Goal: Task Accomplishment & Management: Complete application form

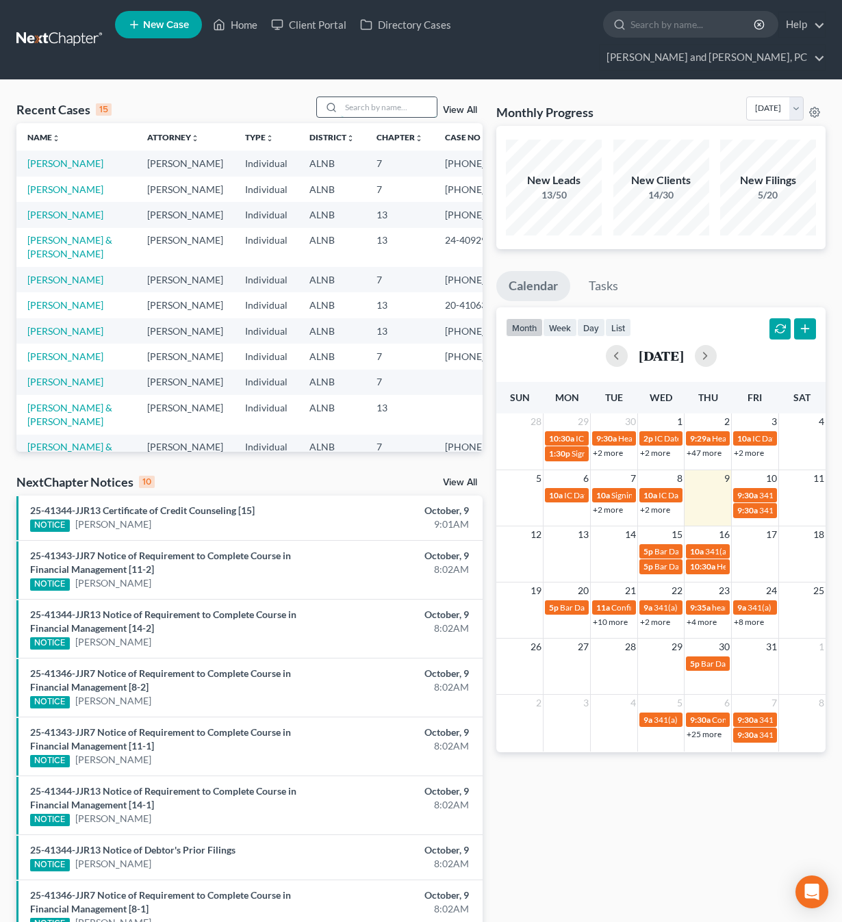
click at [357, 97] on input "search" at bounding box center [389, 107] width 96 height 20
type input "hyatt"
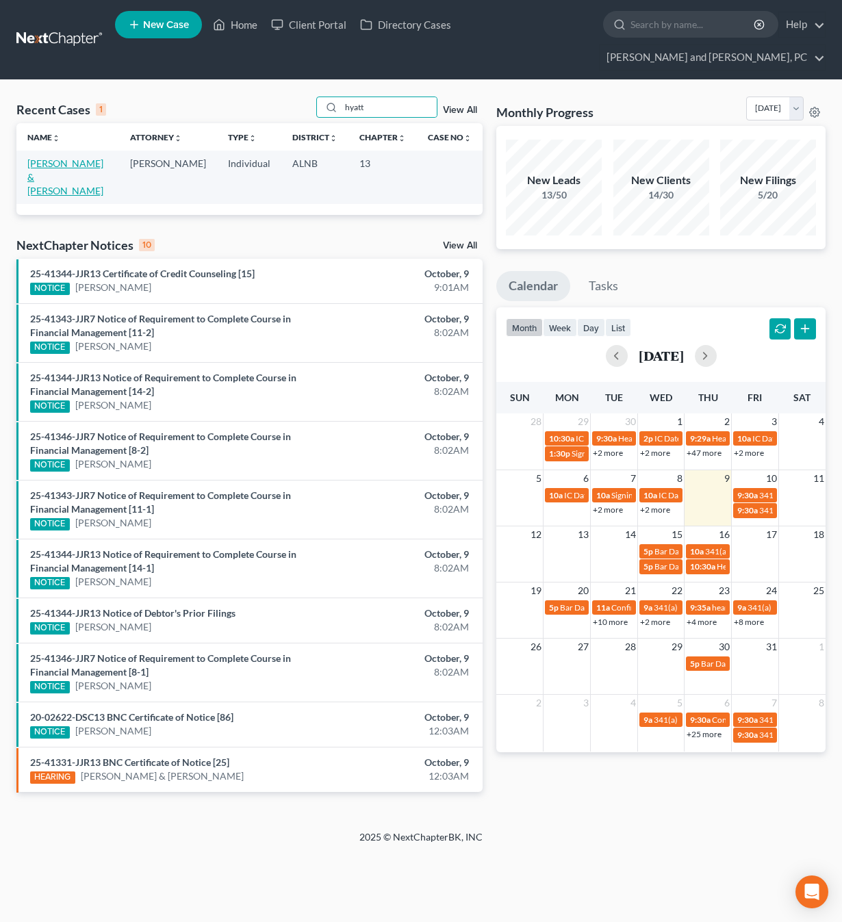
click at [64, 157] on link "[PERSON_NAME] & [PERSON_NAME]" at bounding box center [65, 176] width 76 height 39
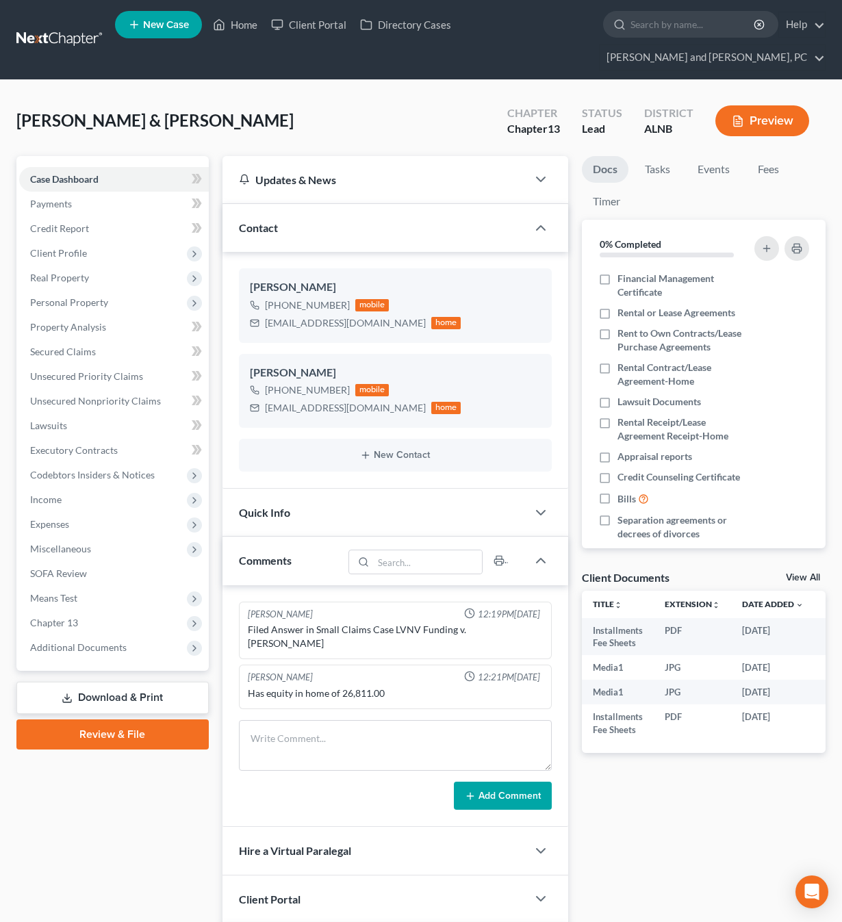
scroll to position [184, 0]
click at [56, 494] on span "Income" at bounding box center [45, 500] width 31 height 12
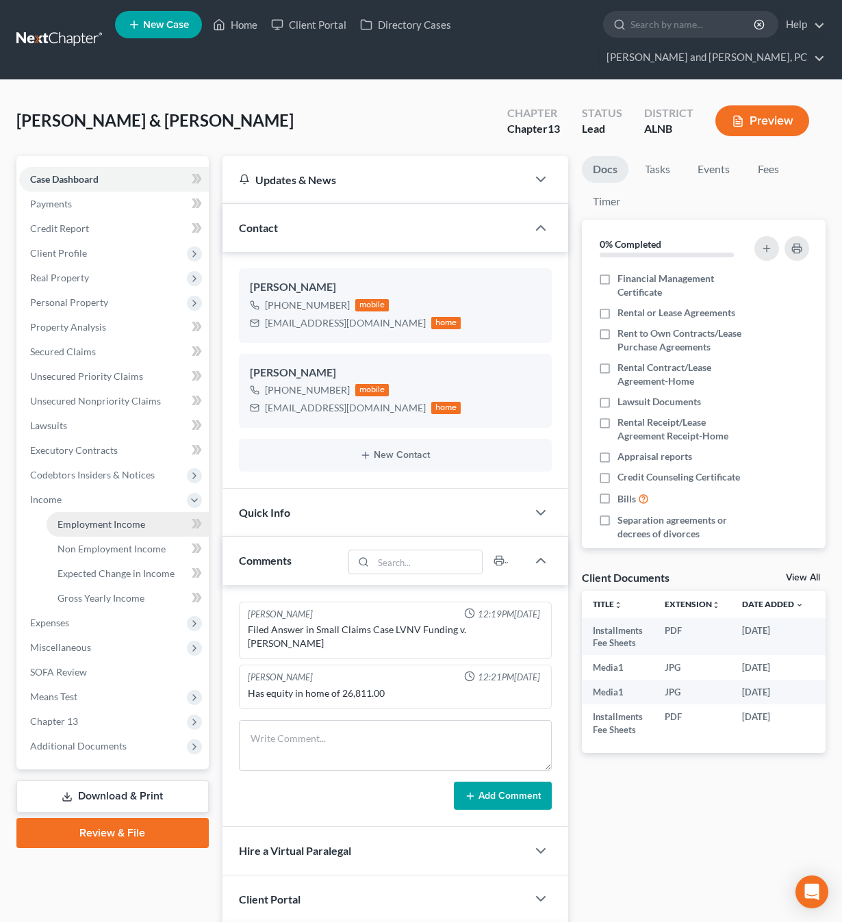
click at [68, 518] on span "Employment Income" at bounding box center [101, 524] width 88 height 12
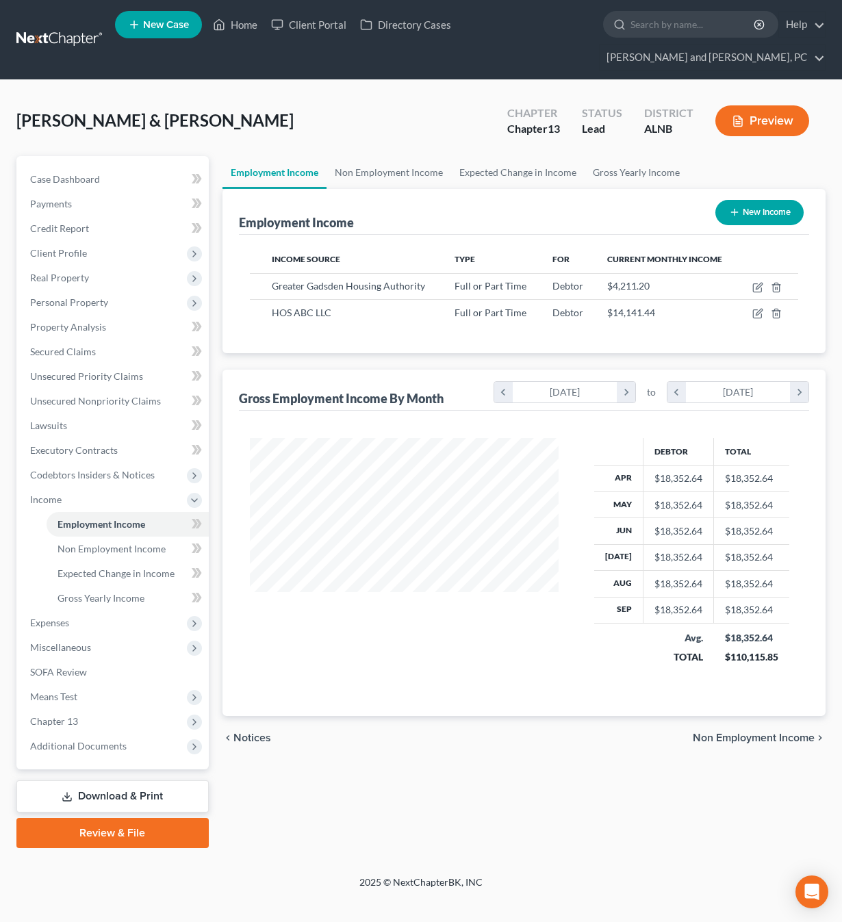
scroll to position [245, 336]
click at [760, 308] on icon "button" at bounding box center [757, 313] width 11 height 11
select select "0"
select select "48"
select select "3"
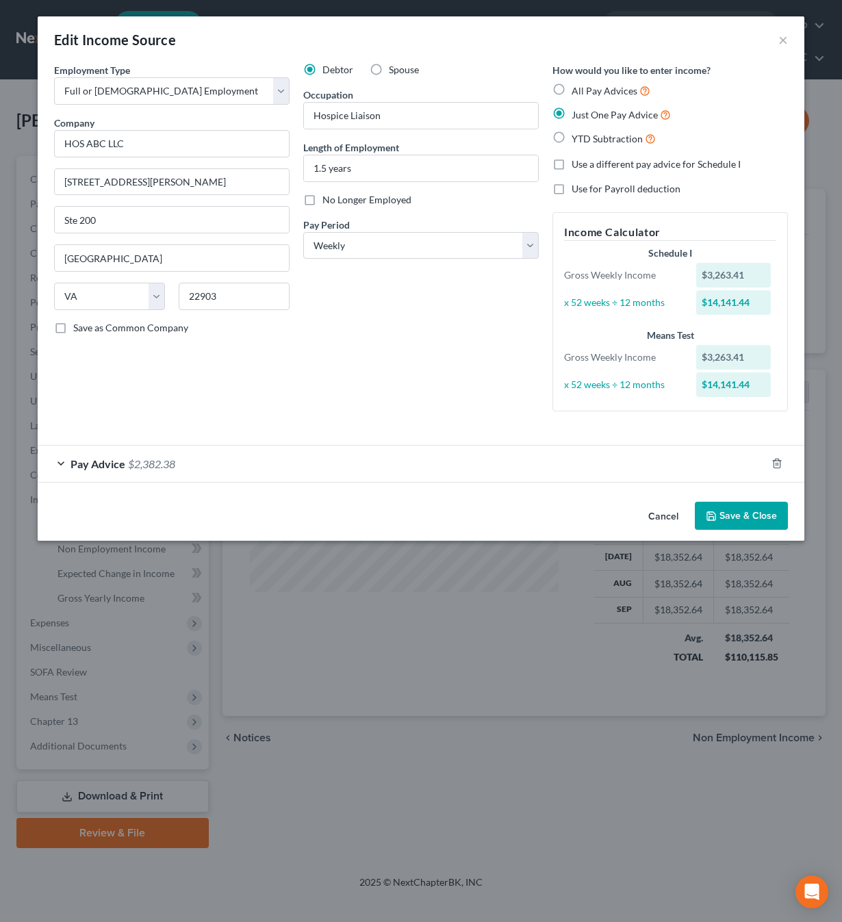
click at [85, 467] on span "Pay Advice" at bounding box center [98, 463] width 55 height 13
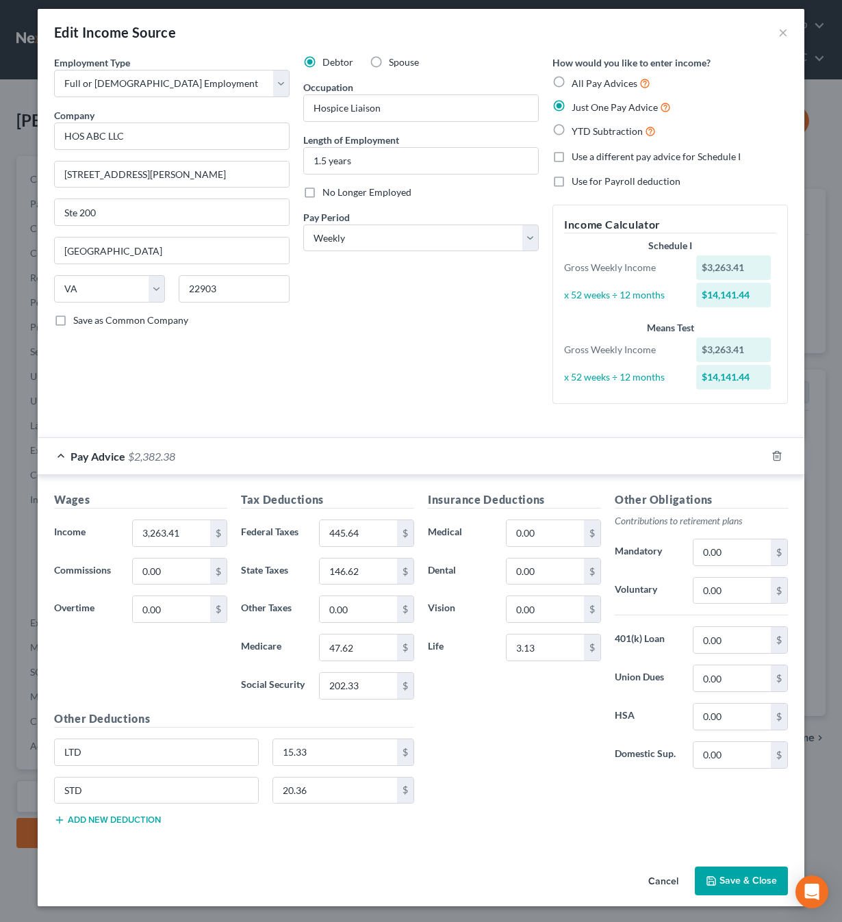
scroll to position [6, 0]
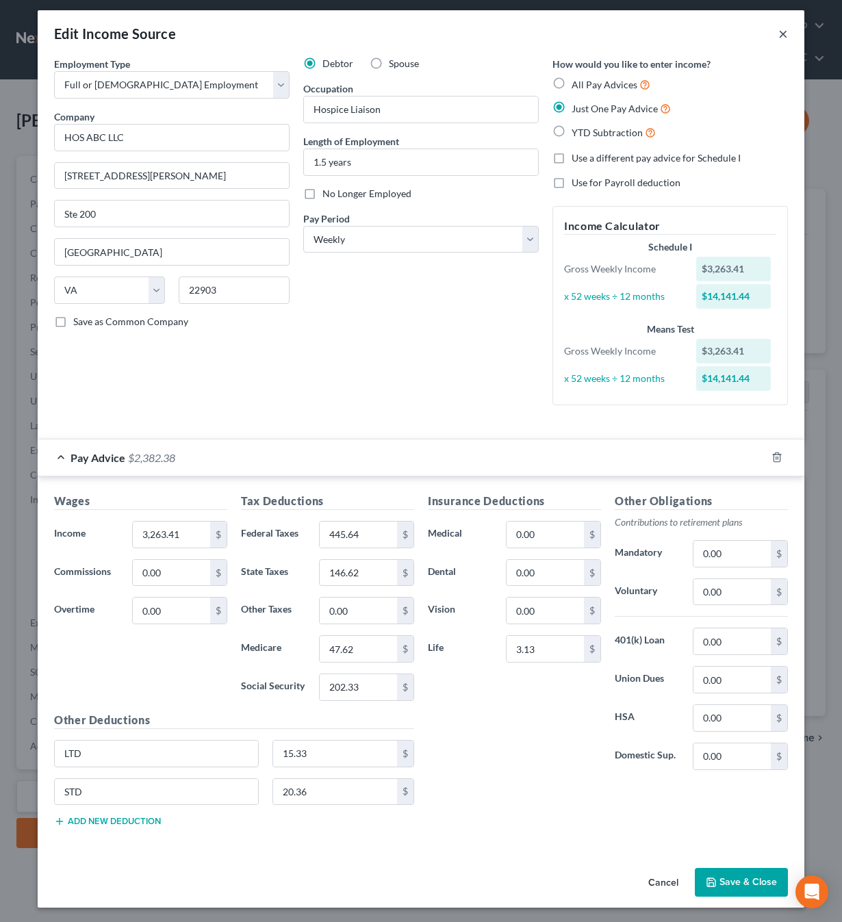
click at [782, 32] on button "×" at bounding box center [783, 33] width 10 height 16
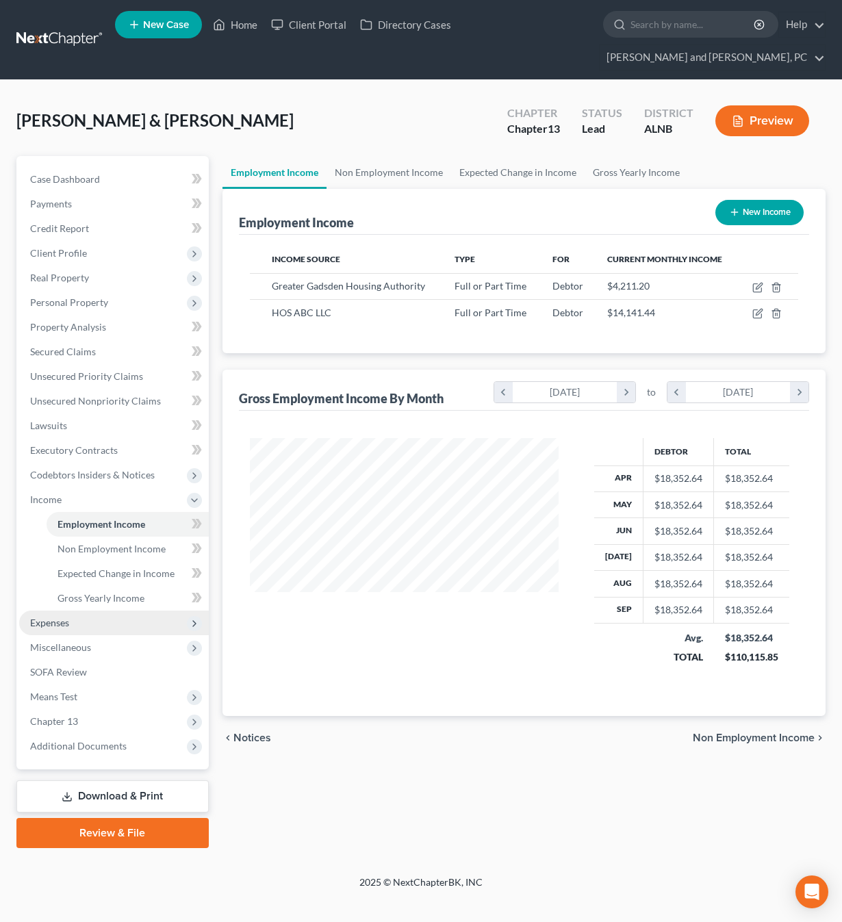
click at [66, 617] on span "Expenses" at bounding box center [49, 623] width 39 height 12
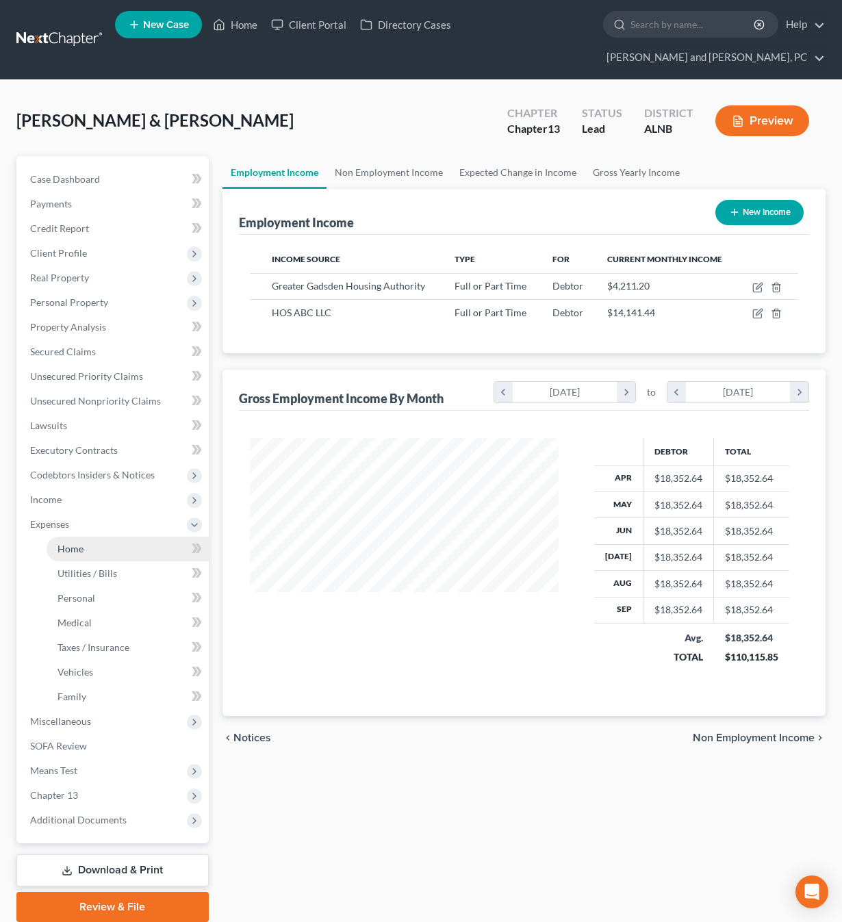
click at [86, 537] on link "Home" at bounding box center [128, 549] width 162 height 25
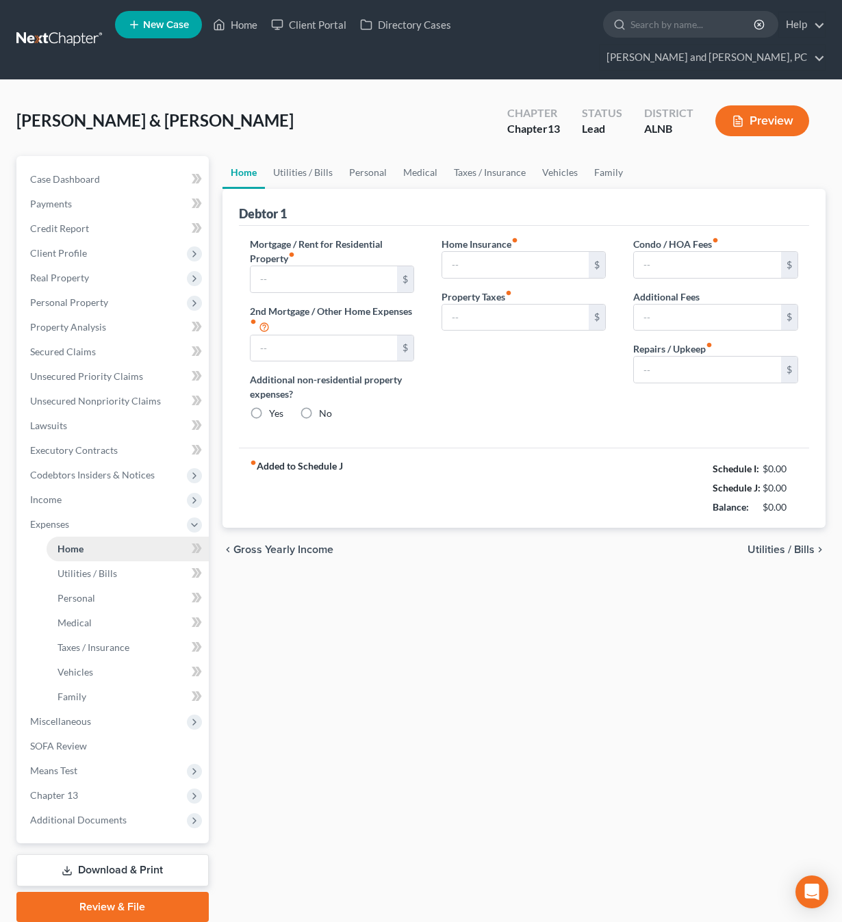
type input "2,272.00"
type input "0.00"
radio input "true"
type input "0.00"
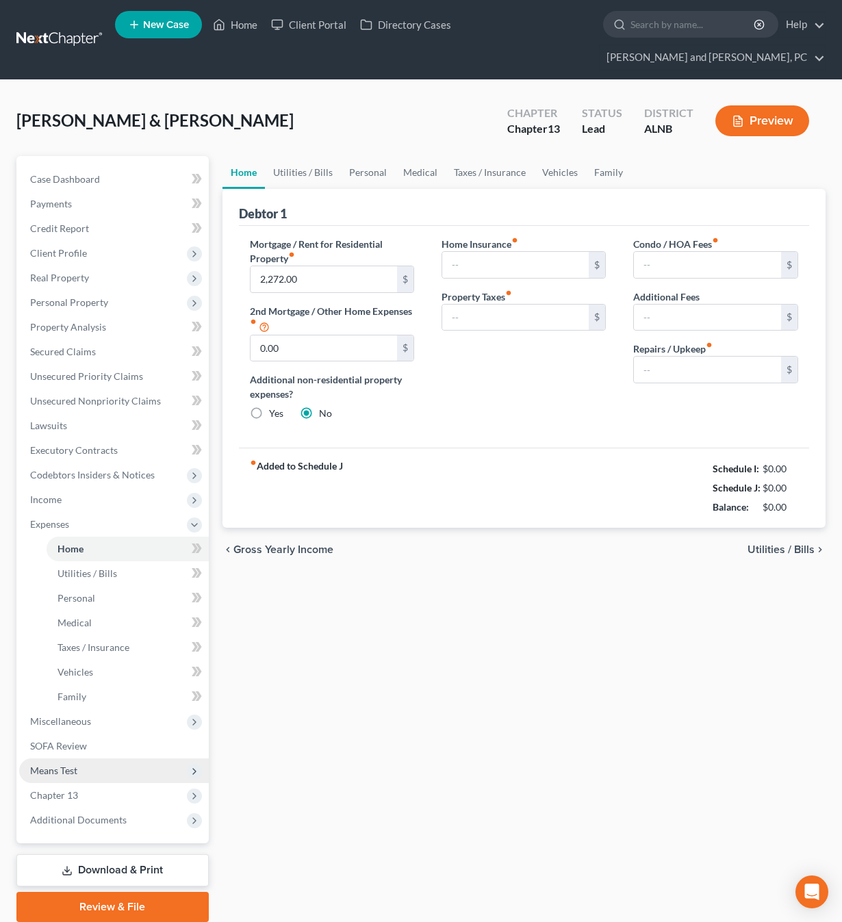
type input "0.00"
type input "200.00"
click at [60, 765] on span "Means Test" at bounding box center [53, 771] width 47 height 12
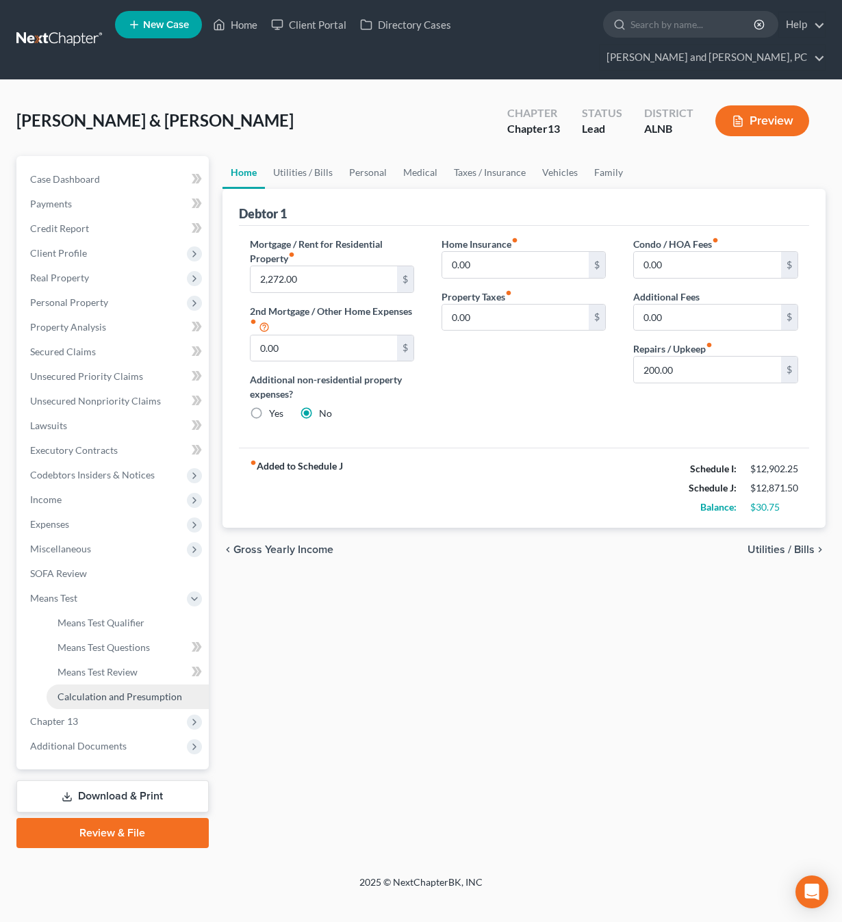
click at [114, 691] on span "Calculation and Presumption" at bounding box center [119, 697] width 125 height 12
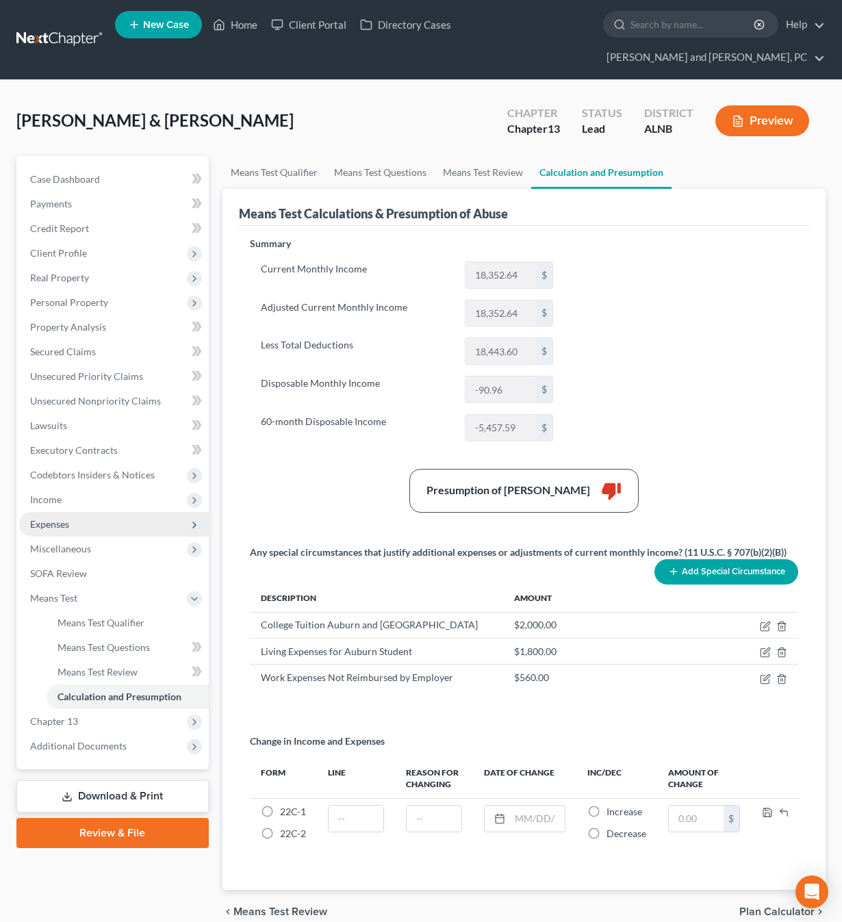
click at [49, 518] on span "Expenses" at bounding box center [49, 524] width 39 height 12
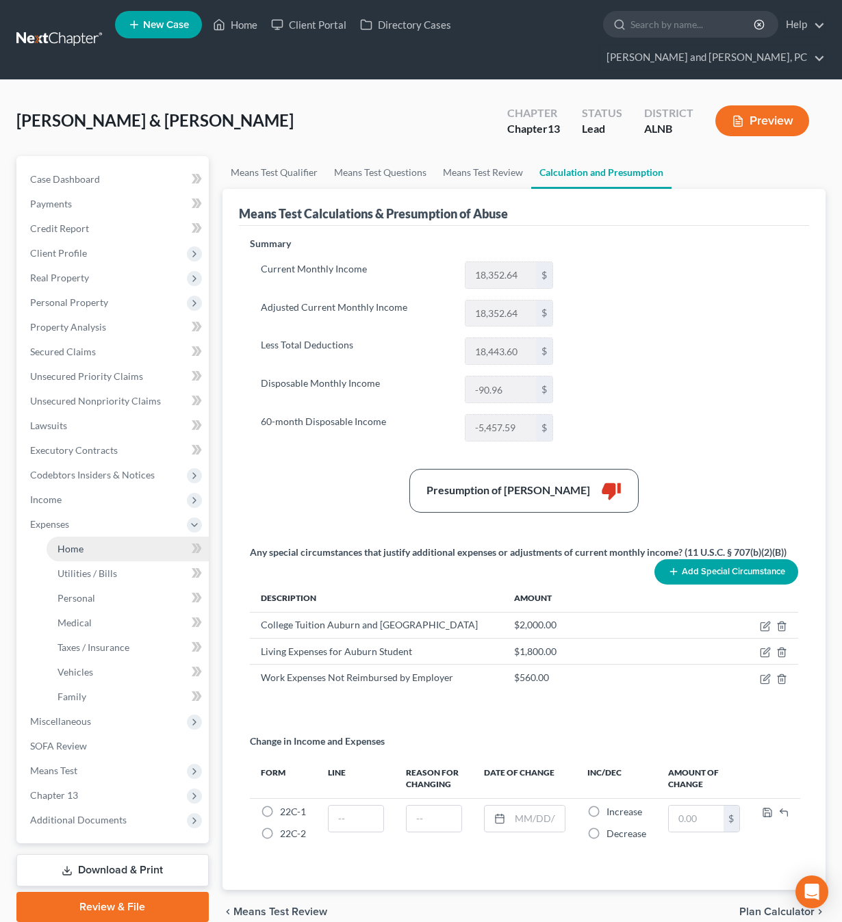
click at [66, 543] on span "Home" at bounding box center [70, 549] width 26 height 12
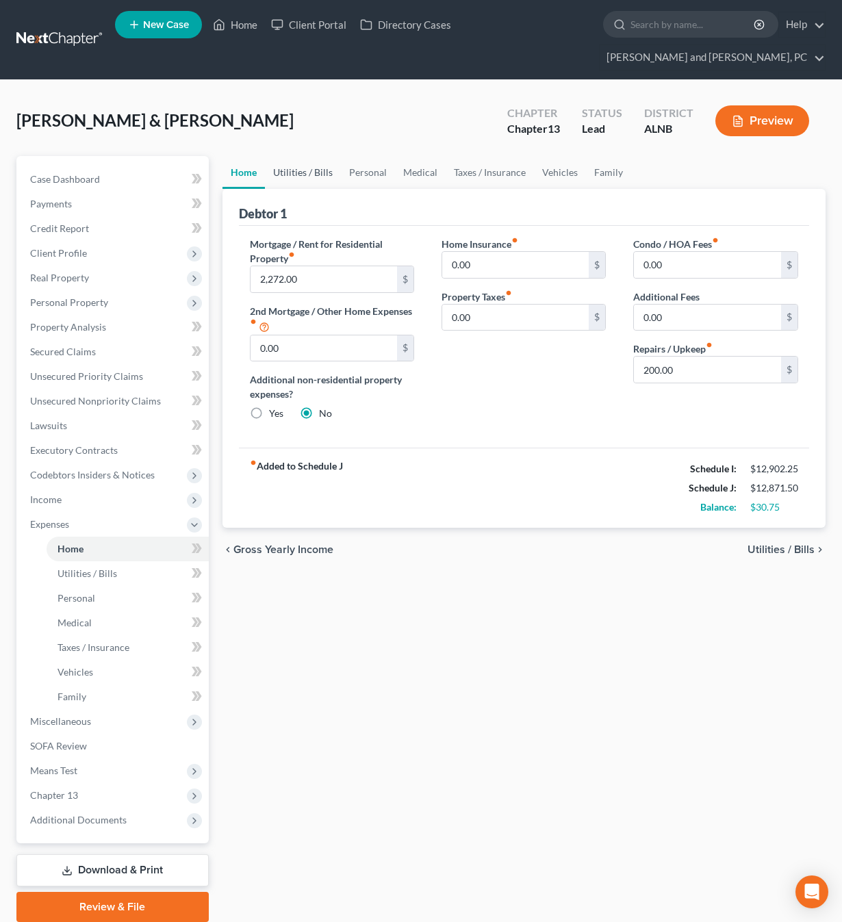
click at [307, 156] on link "Utilities / Bills" at bounding box center [303, 172] width 76 height 33
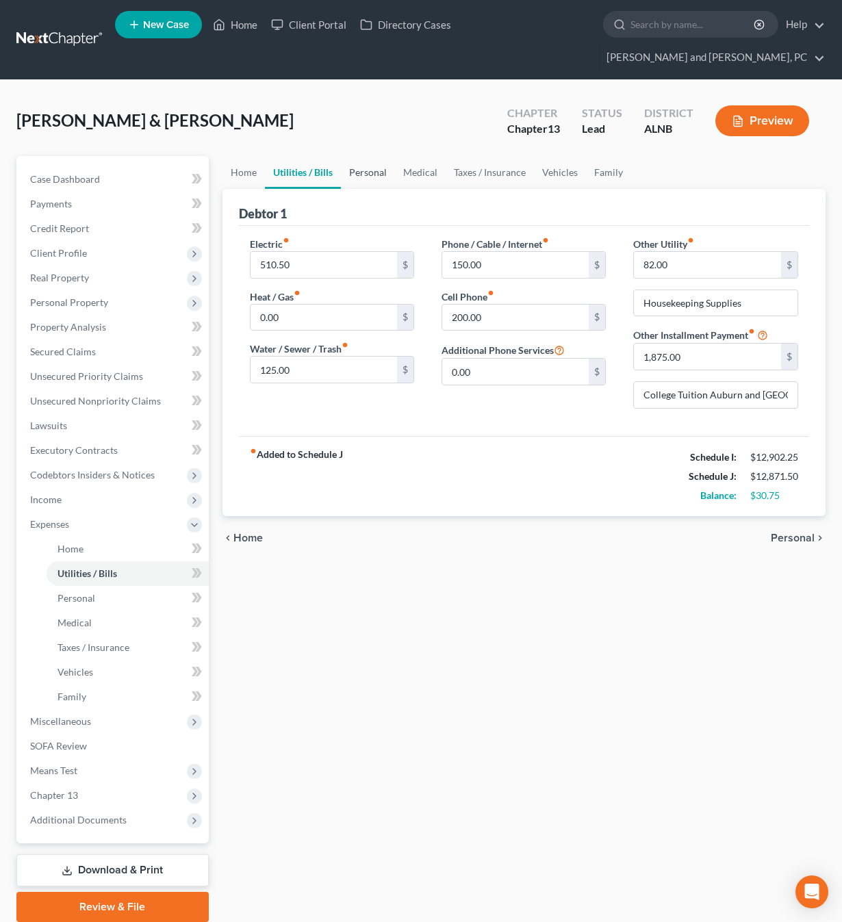
click at [370, 156] on link "Personal" at bounding box center [368, 172] width 54 height 33
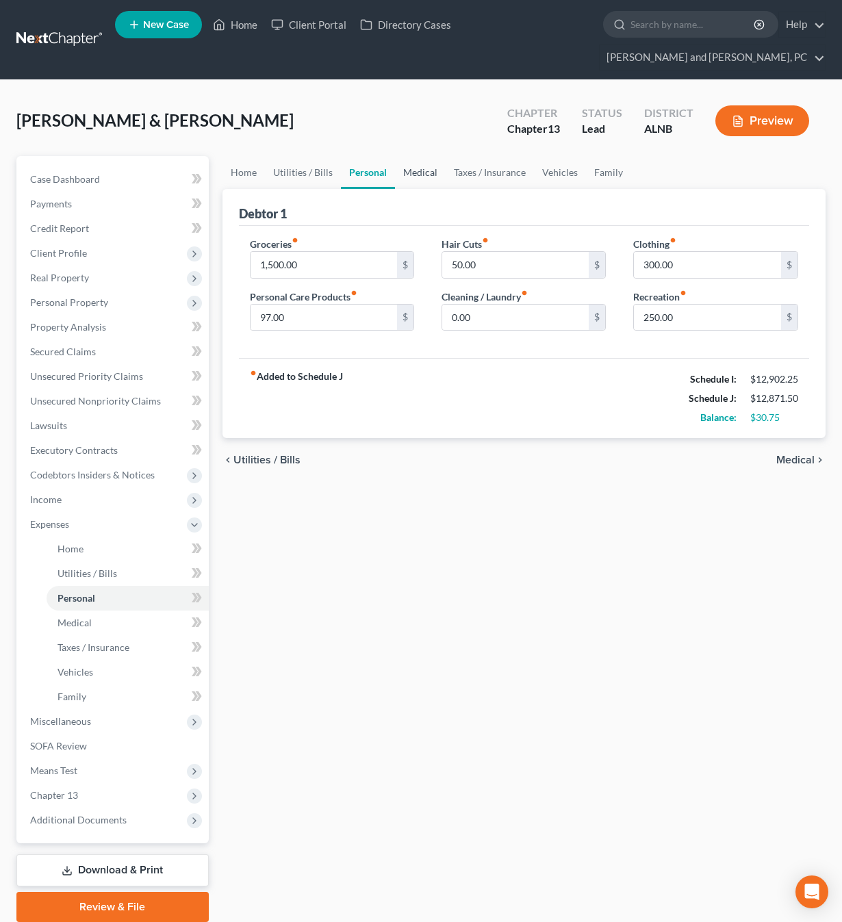
click at [419, 156] on link "Medical" at bounding box center [420, 172] width 51 height 33
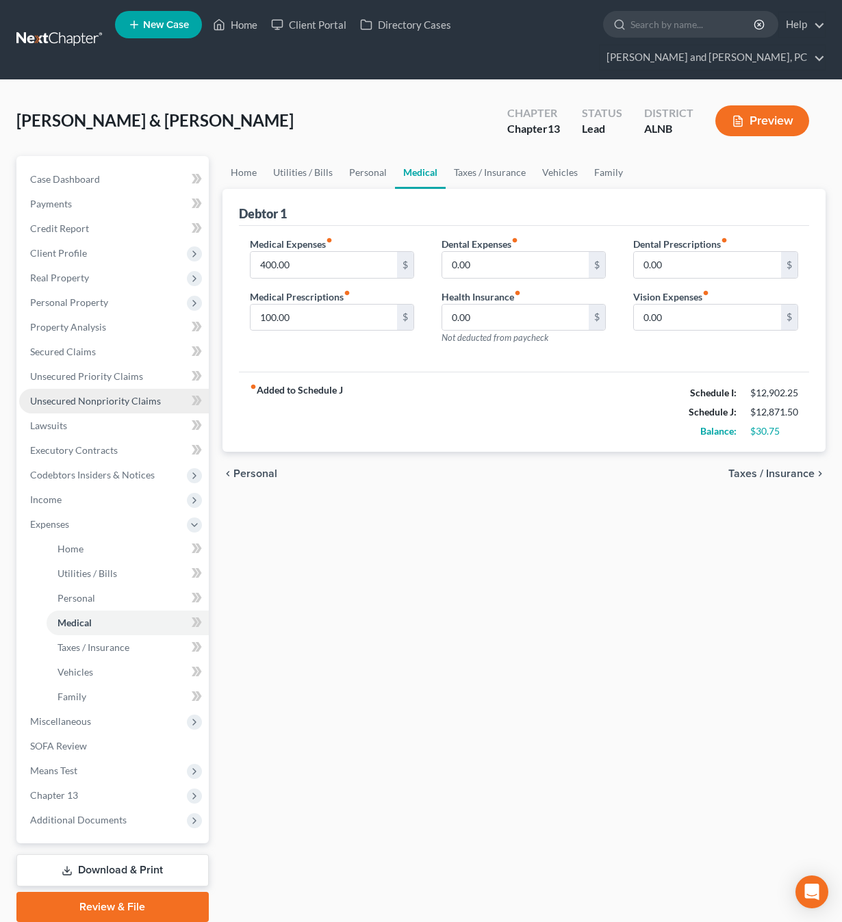
click at [85, 395] on span "Unsecured Nonpriority Claims" at bounding box center [95, 401] width 131 height 12
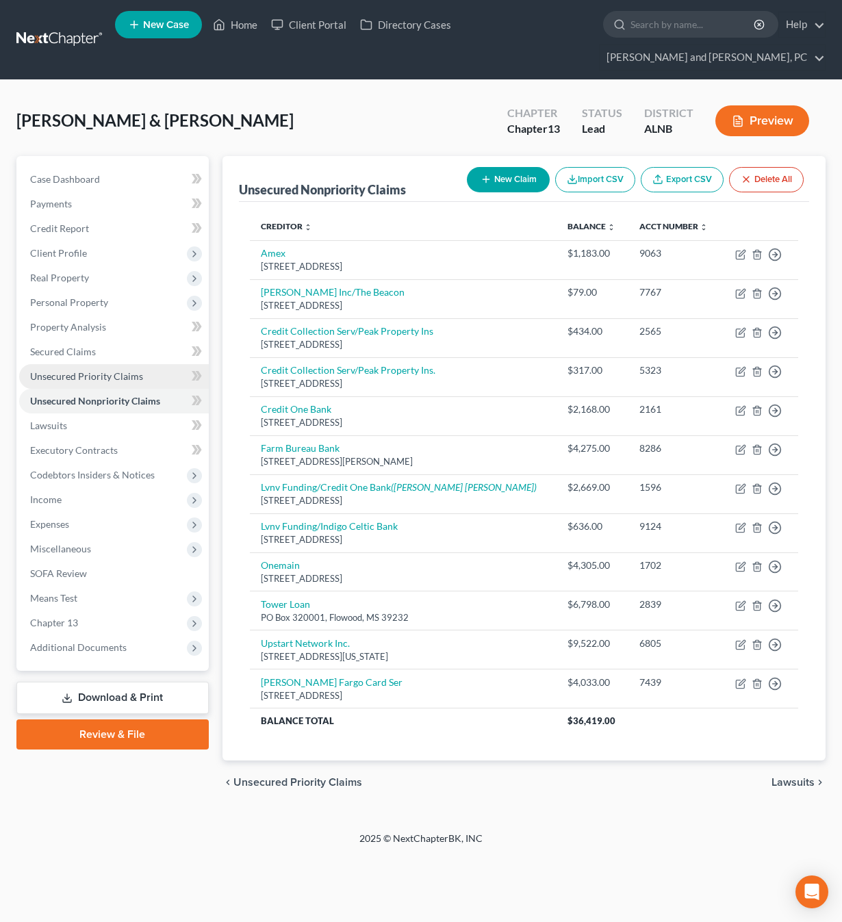
click at [105, 364] on link "Unsecured Priority Claims" at bounding box center [114, 376] width 190 height 25
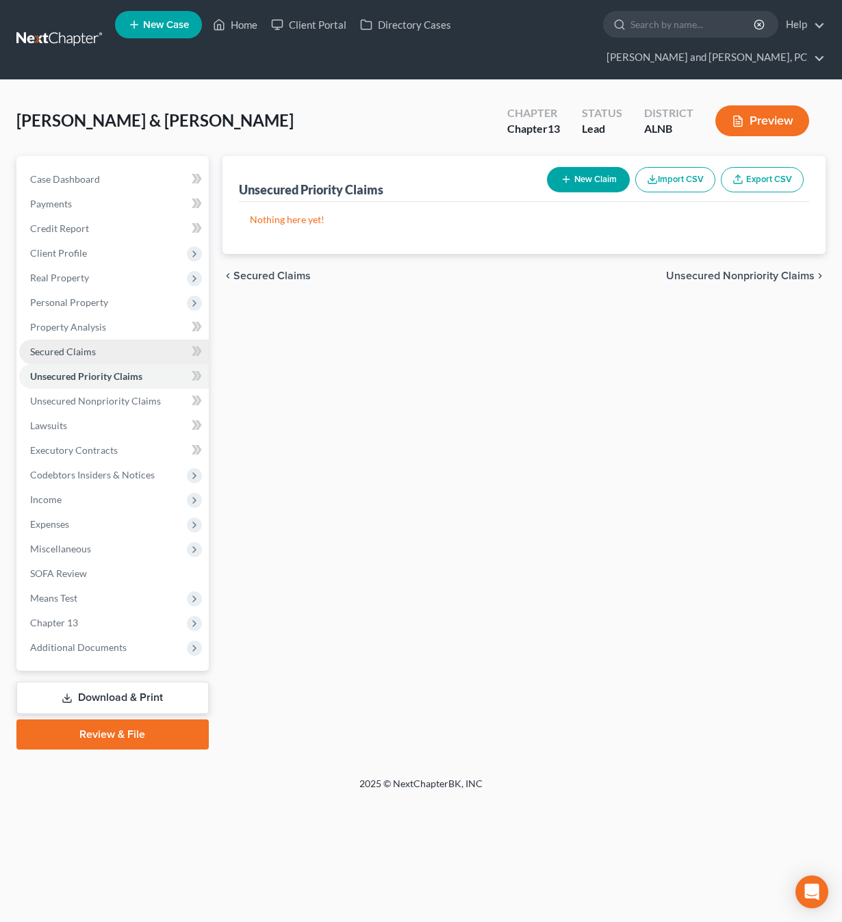
click at [70, 346] on span "Secured Claims" at bounding box center [63, 352] width 66 height 12
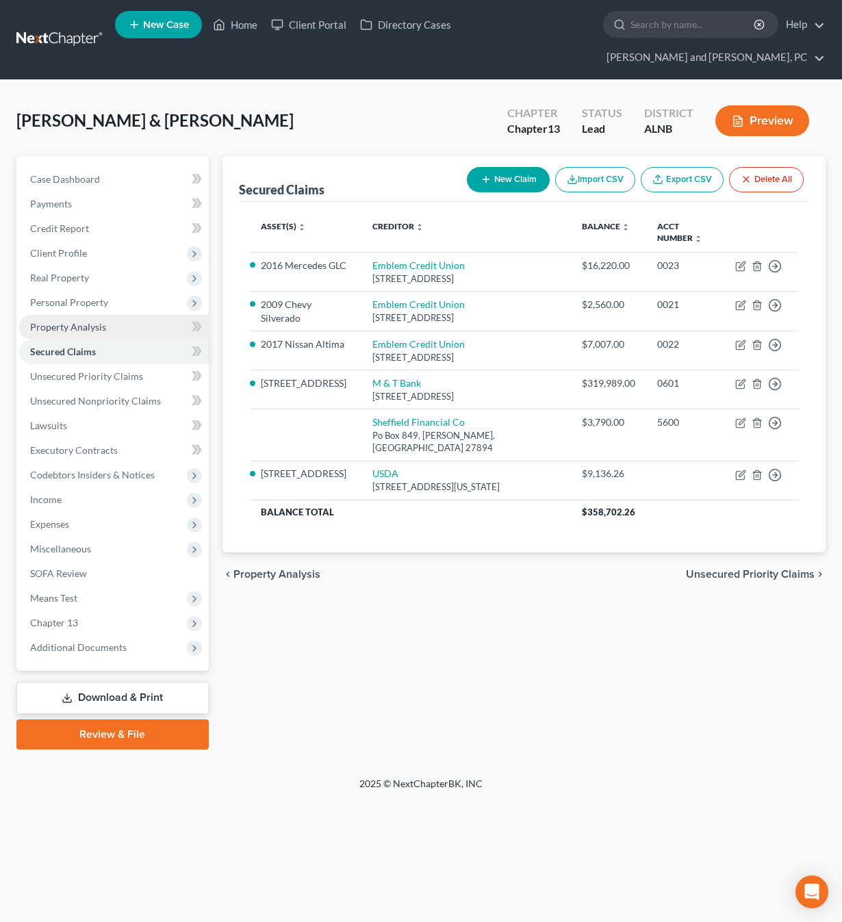
click at [79, 321] on span "Property Analysis" at bounding box center [68, 327] width 76 height 12
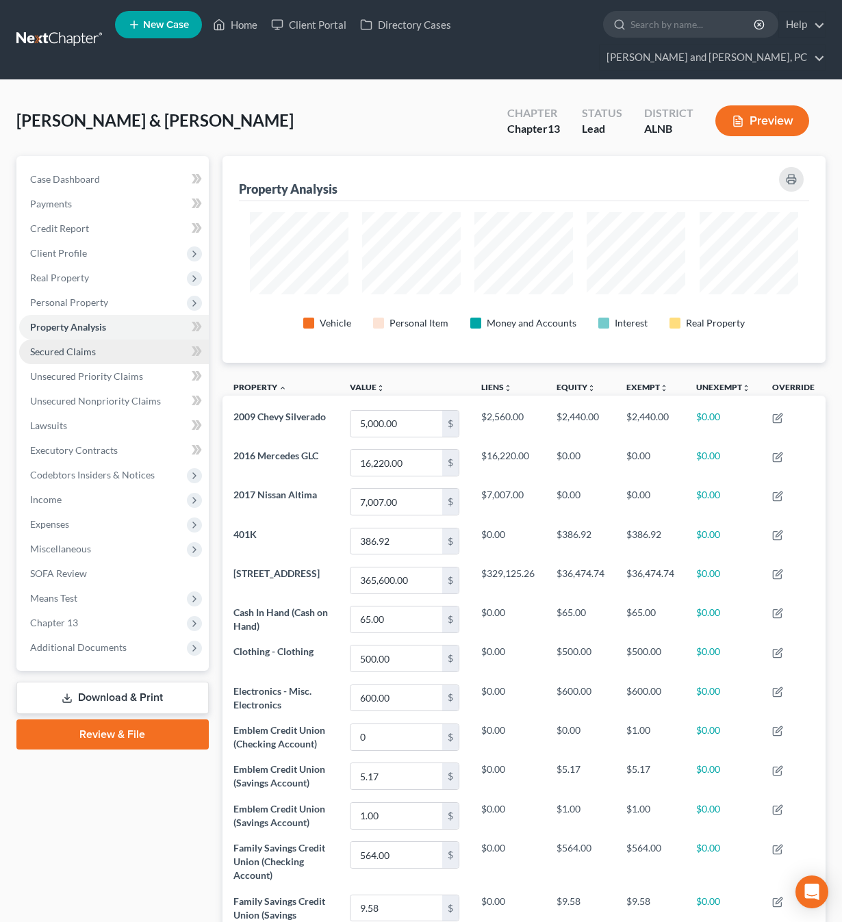
click at [106, 340] on link "Secured Claims" at bounding box center [114, 352] width 190 height 25
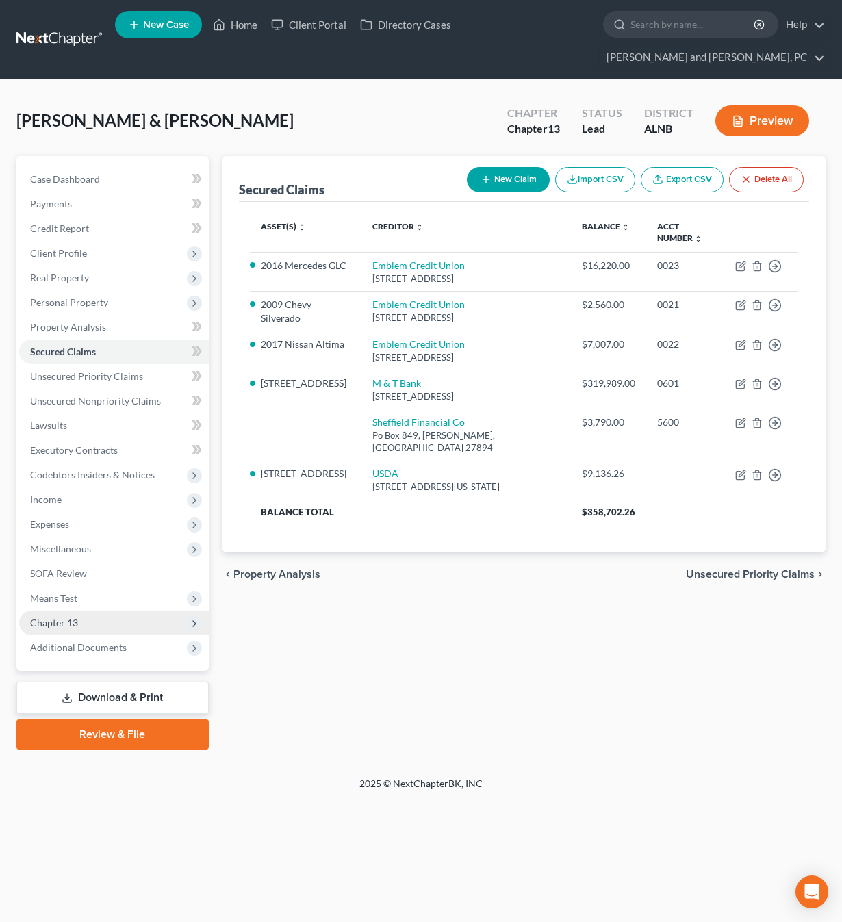
click at [69, 617] on span "Chapter 13" at bounding box center [54, 623] width 48 height 12
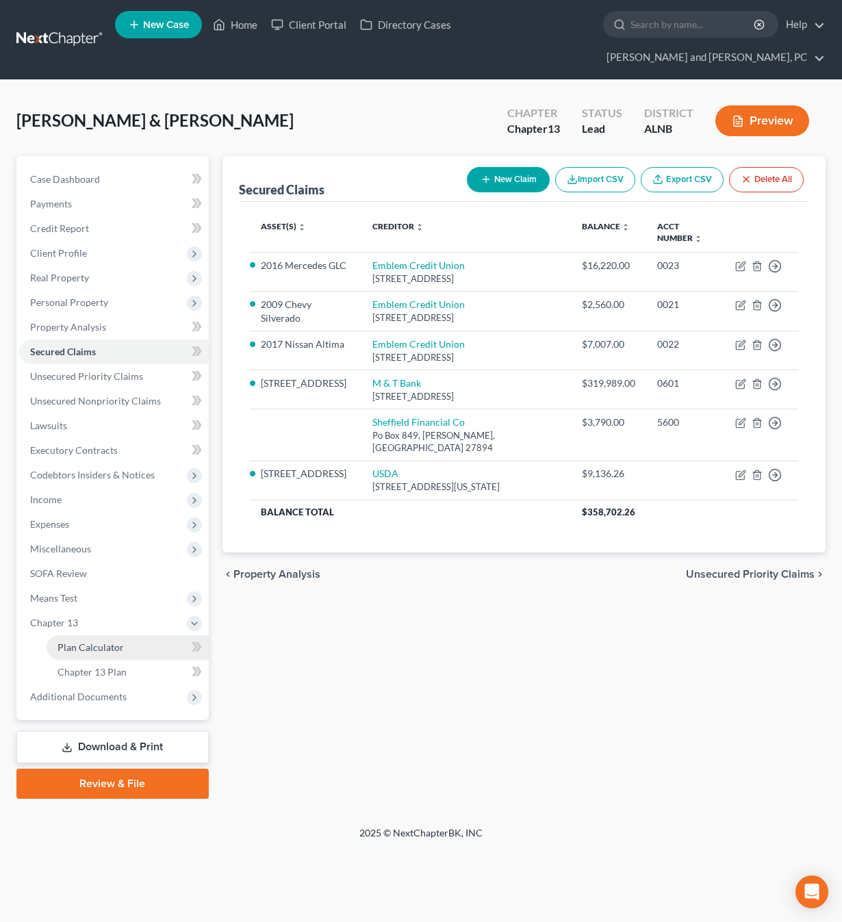
click at [79, 641] on span "Plan Calculator" at bounding box center [90, 647] width 66 height 12
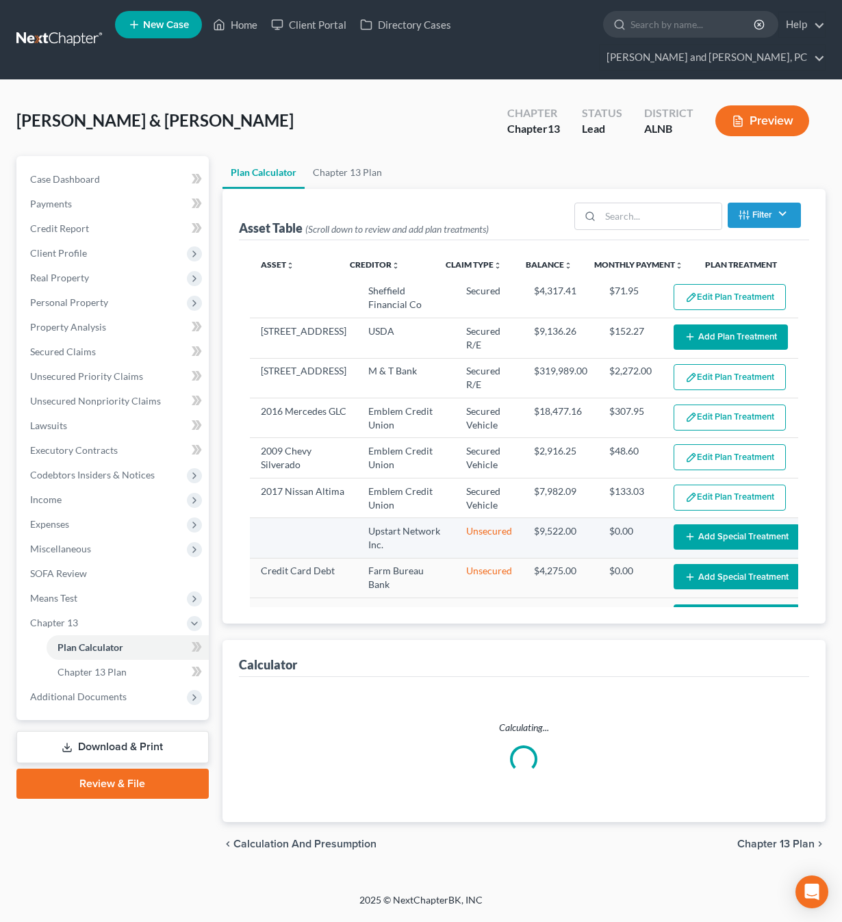
select select "59"
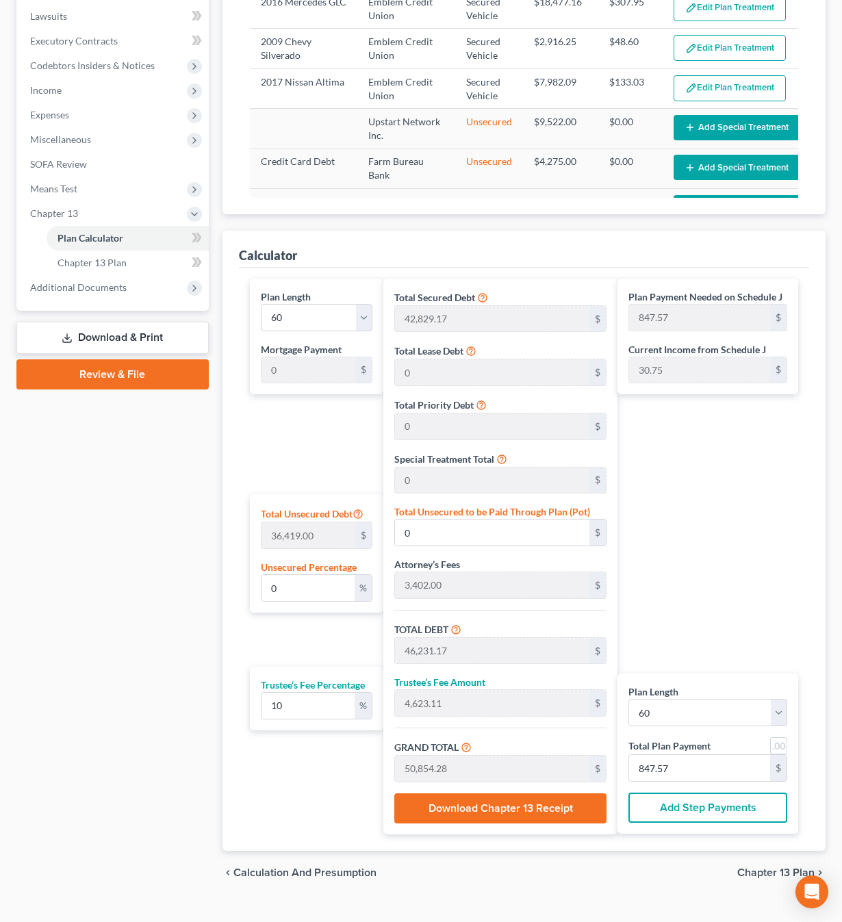
scroll to position [409, 0]
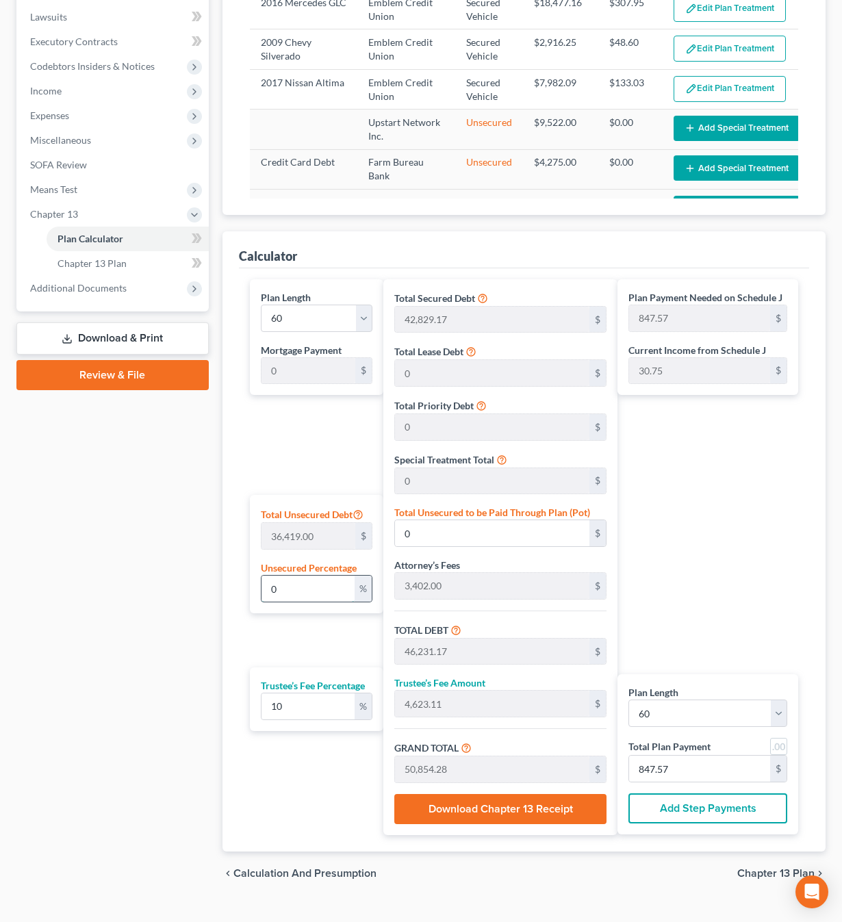
click at [309, 576] on input "0" at bounding box center [307, 589] width 93 height 26
type input "1"
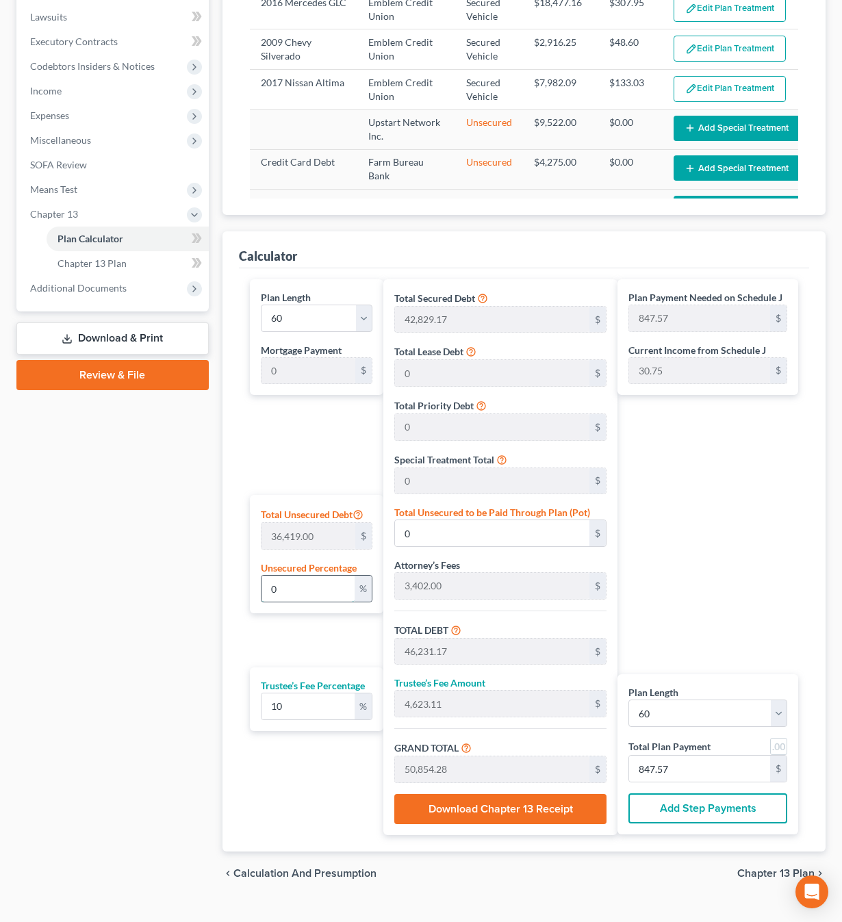
type input "364.19"
type input "46,595.36"
type input "4,659.53"
type input "51,254.89"
type input "854.24"
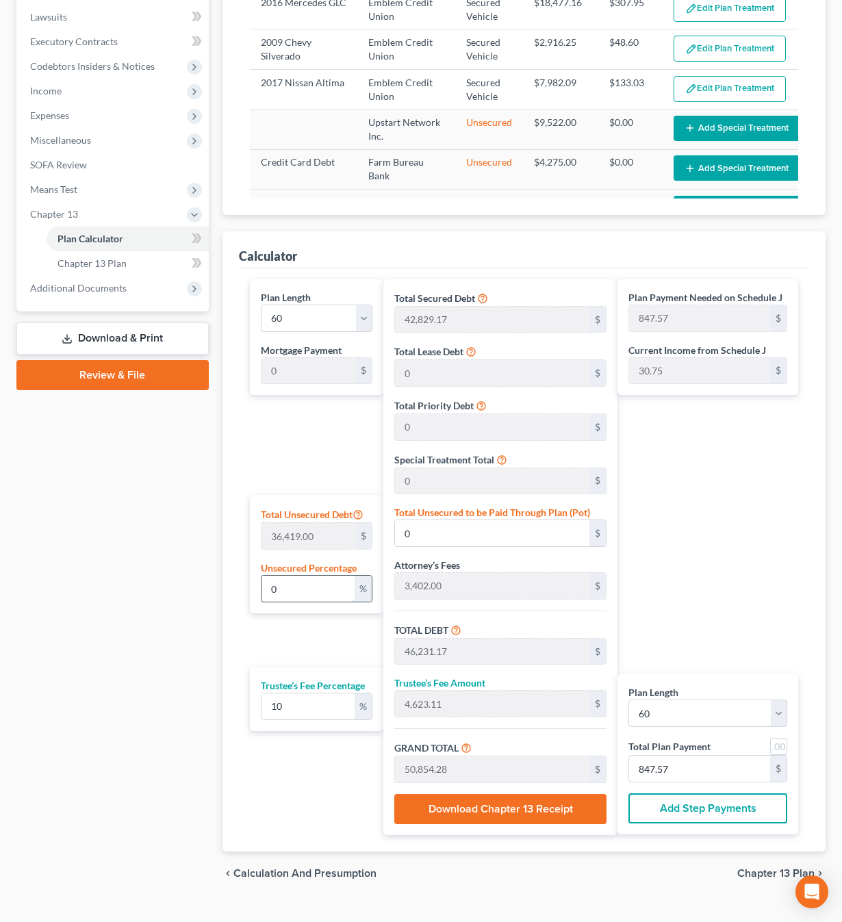
type input "854.24"
type input "10"
type input "3,641.90"
type input "49,873.07"
type input "4,987.30"
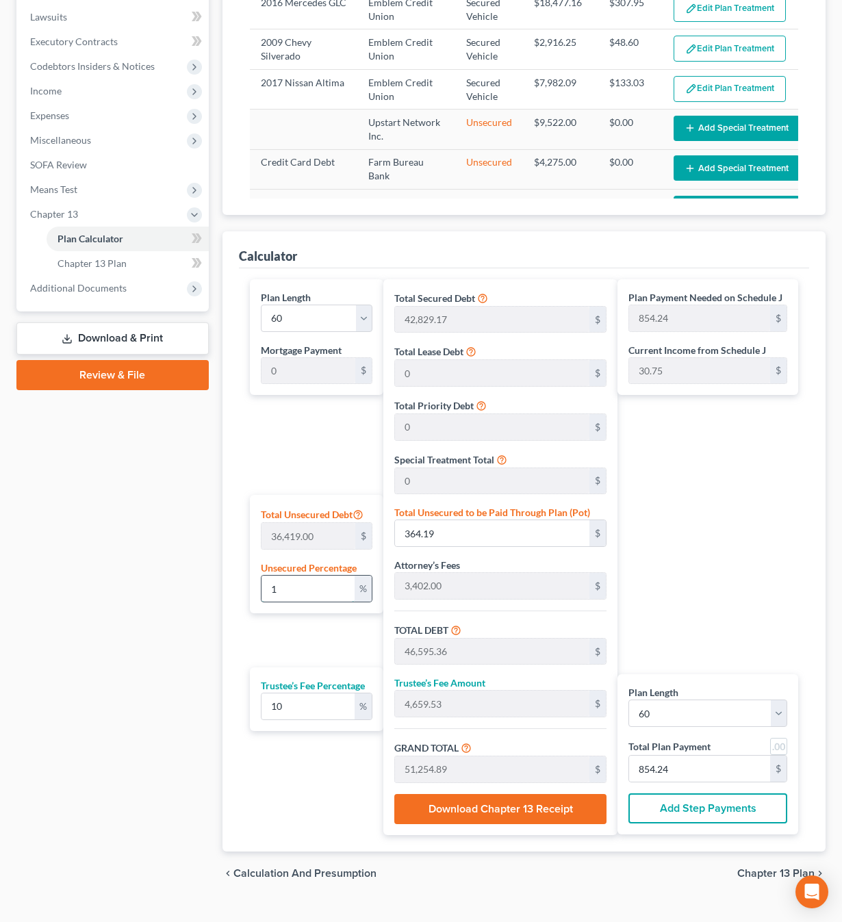
type input "54,860.37"
type input "914.33"
type input "100"
type input "36,419.00"
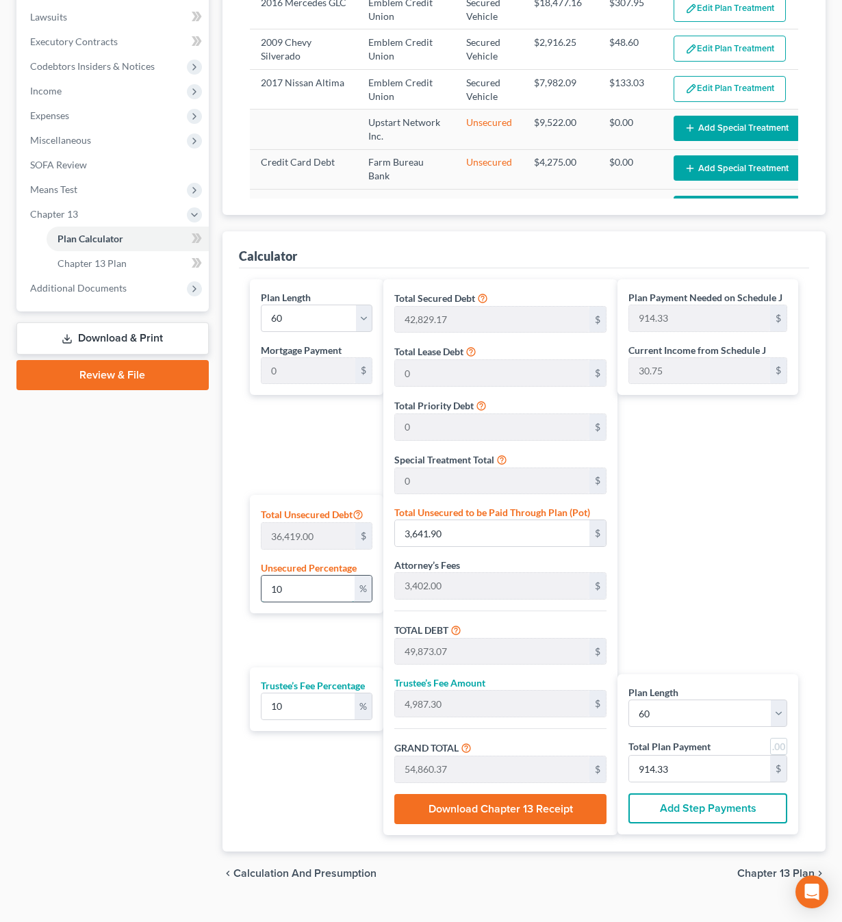
type input "82,650.17"
type input "8,265.01"
type input "90,915.18"
type input "1,515.25"
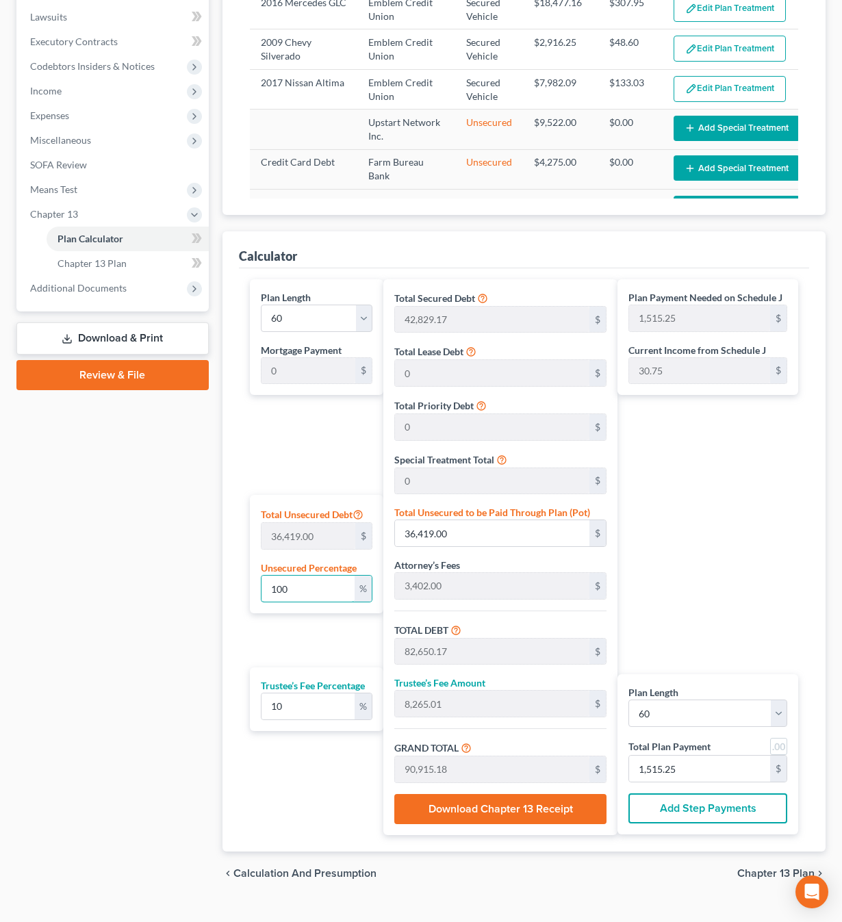
drag, startPoint x: 292, startPoint y: 565, endPoint x: 247, endPoint y: 560, distance: 44.8
click at [247, 560] on div "Plan Length 1 2 3 4 5 6 7 8 9 10 11 12 13 14 15 16 17 18 19 20 21 22 23 24 25 2…" at bounding box center [313, 557] width 140 height 556
type input "0"
type input "46,231.17"
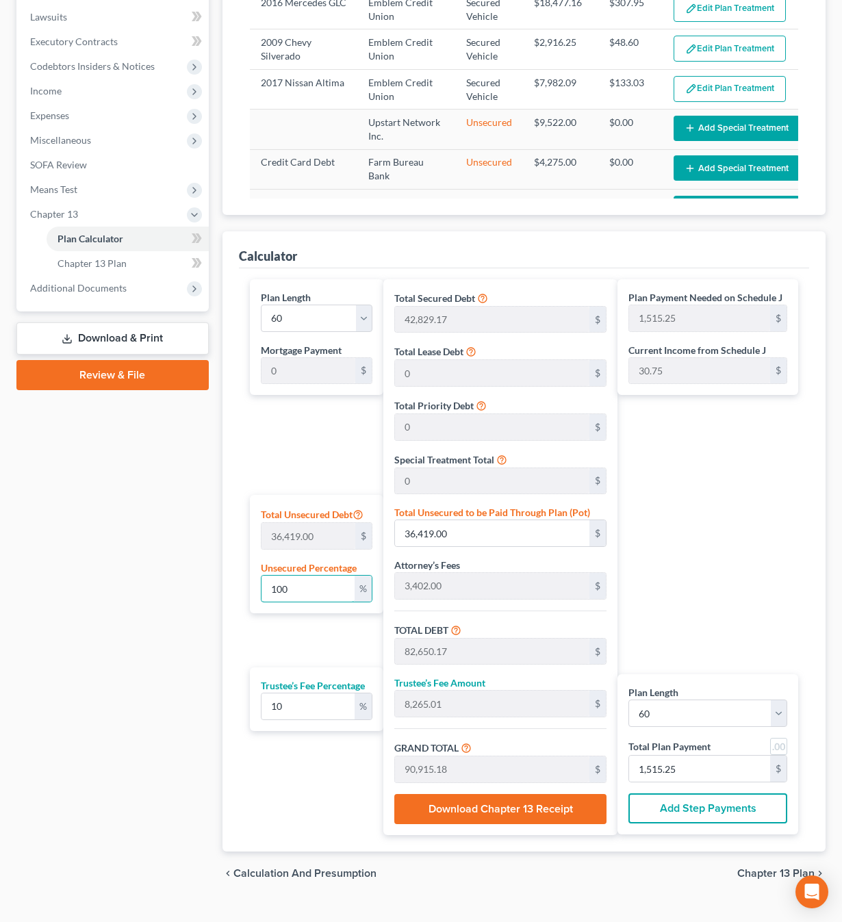
type input "4,623.11"
type input "50,854.28"
type input "847.57"
type input "0"
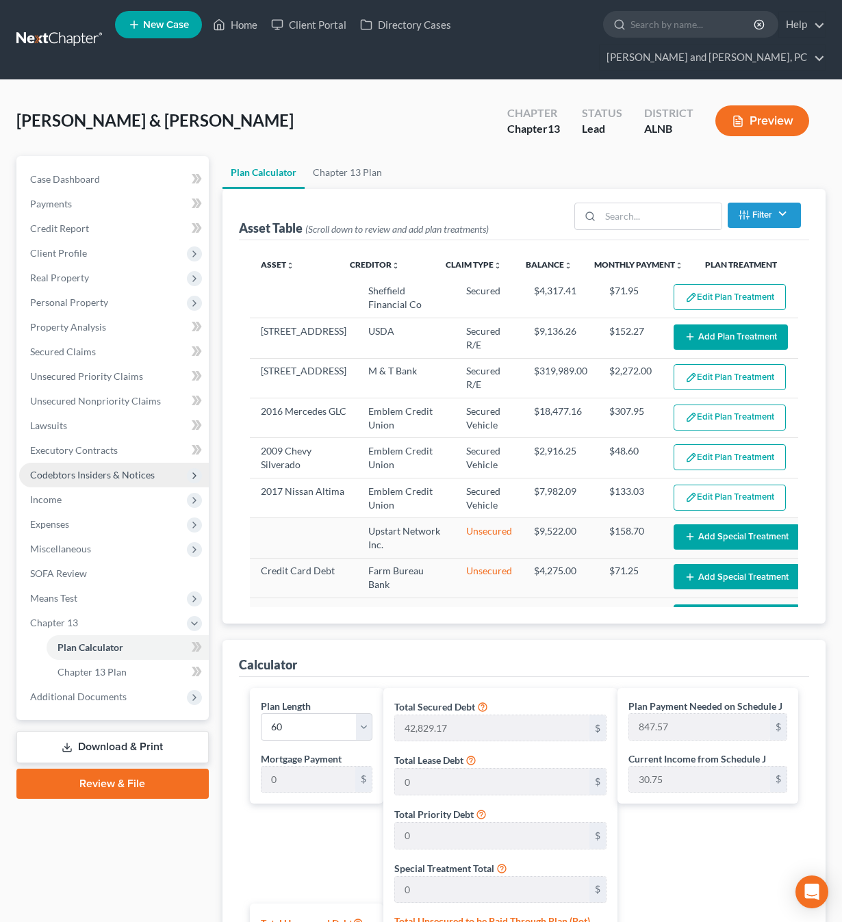
scroll to position [0, 0]
click at [84, 346] on span "Secured Claims" at bounding box center [63, 352] width 66 height 12
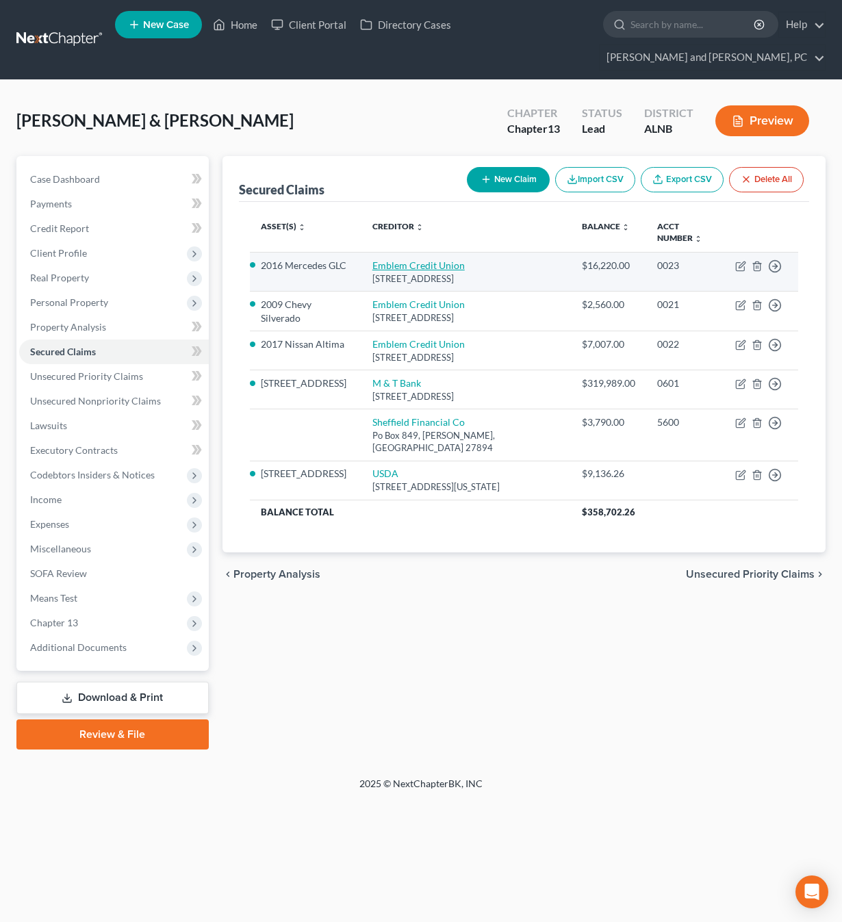
click at [413, 259] on link "Emblem Credit Union" at bounding box center [418, 265] width 92 height 12
select select "0"
select select "2"
select select "1"
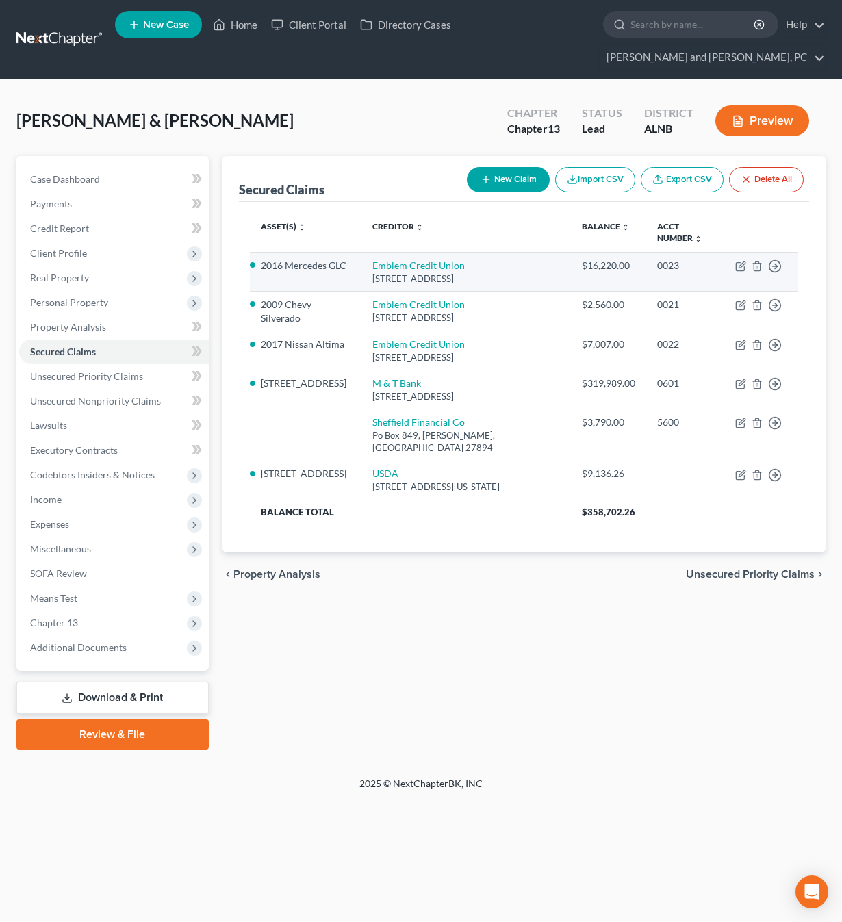
select select "0"
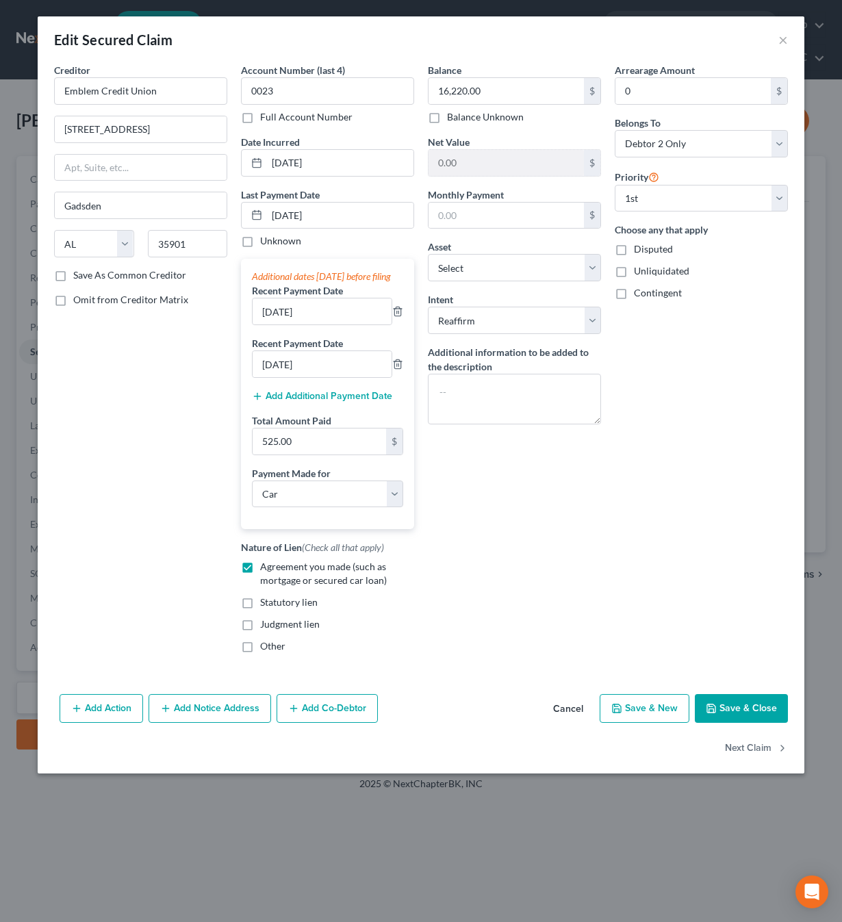
click at [778, 36] on div "Edit Secured Claim ×" at bounding box center [421, 39] width 767 height 47
click at [782, 38] on button "×" at bounding box center [783, 39] width 10 height 16
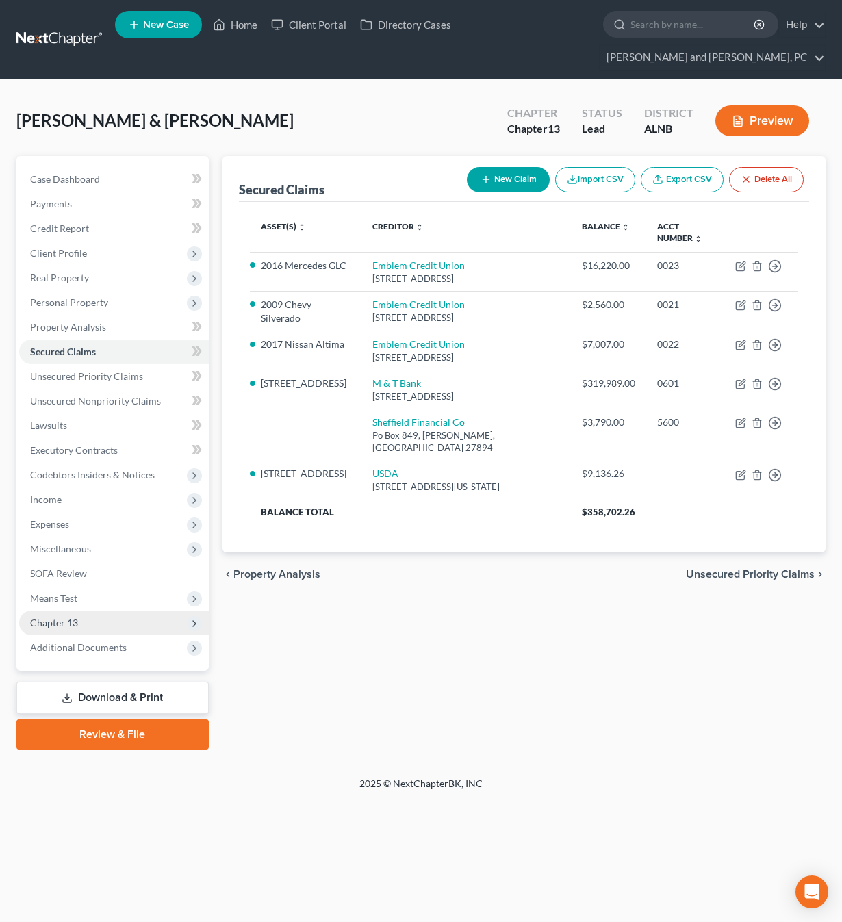
click at [98, 611] on span "Chapter 13" at bounding box center [114, 623] width 190 height 25
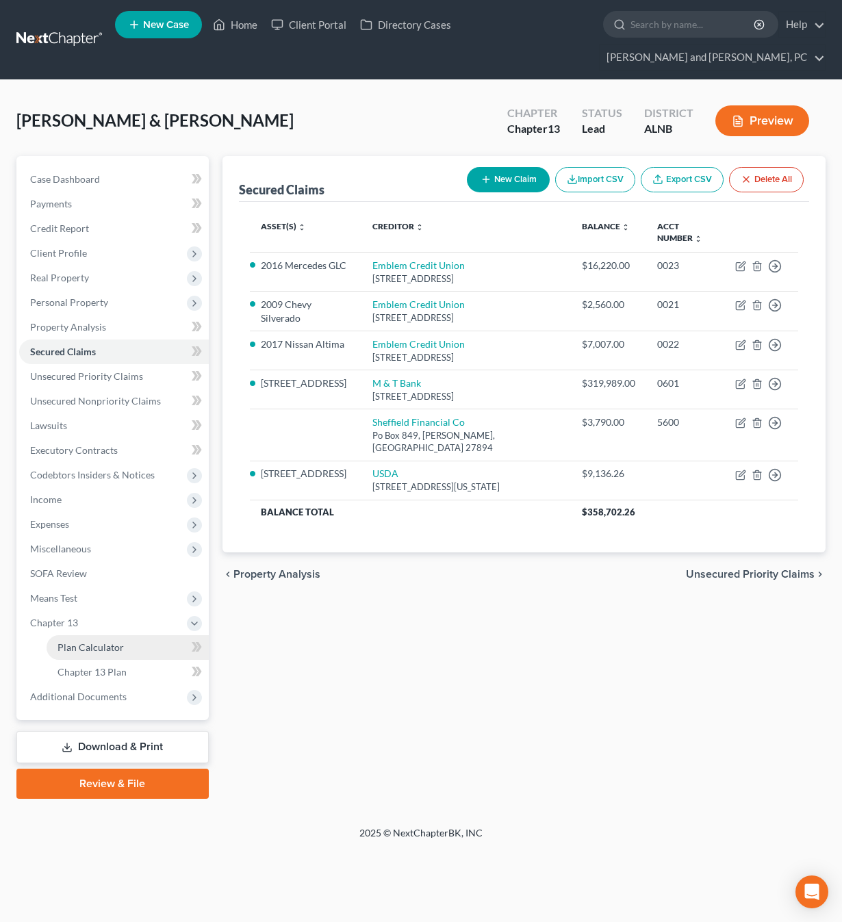
click at [96, 635] on link "Plan Calculator" at bounding box center [128, 647] width 162 height 25
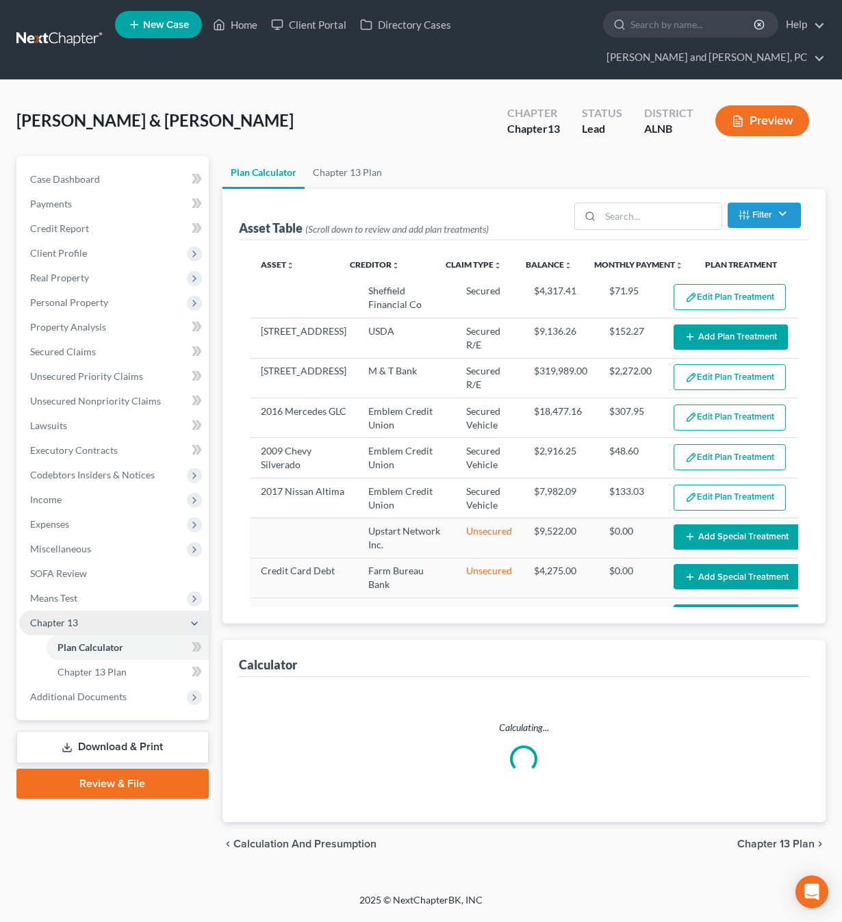
click at [75, 611] on span "Chapter 13" at bounding box center [114, 623] width 190 height 25
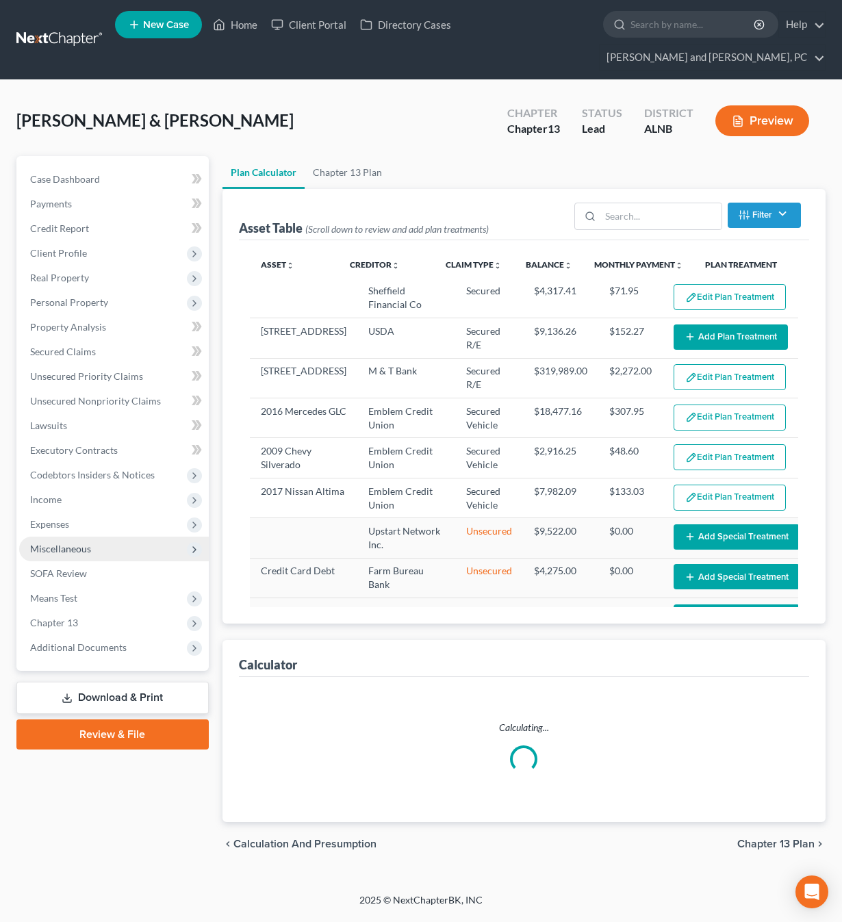
select select "59"
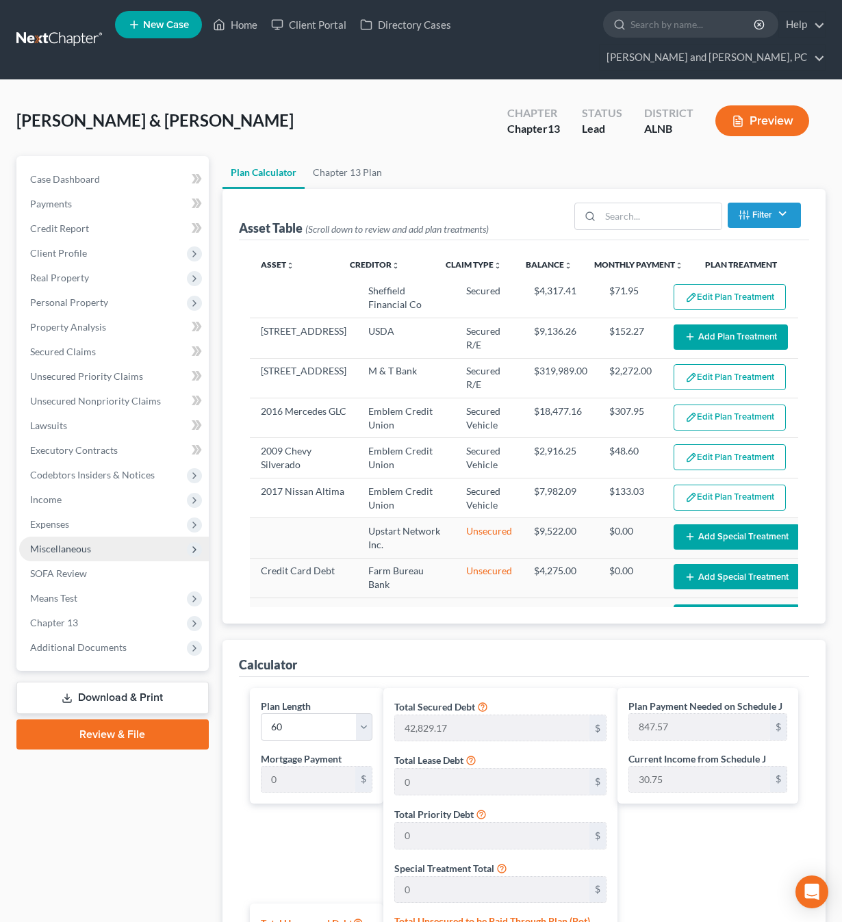
click at [65, 543] on span "Miscellaneous" at bounding box center [60, 549] width 61 height 12
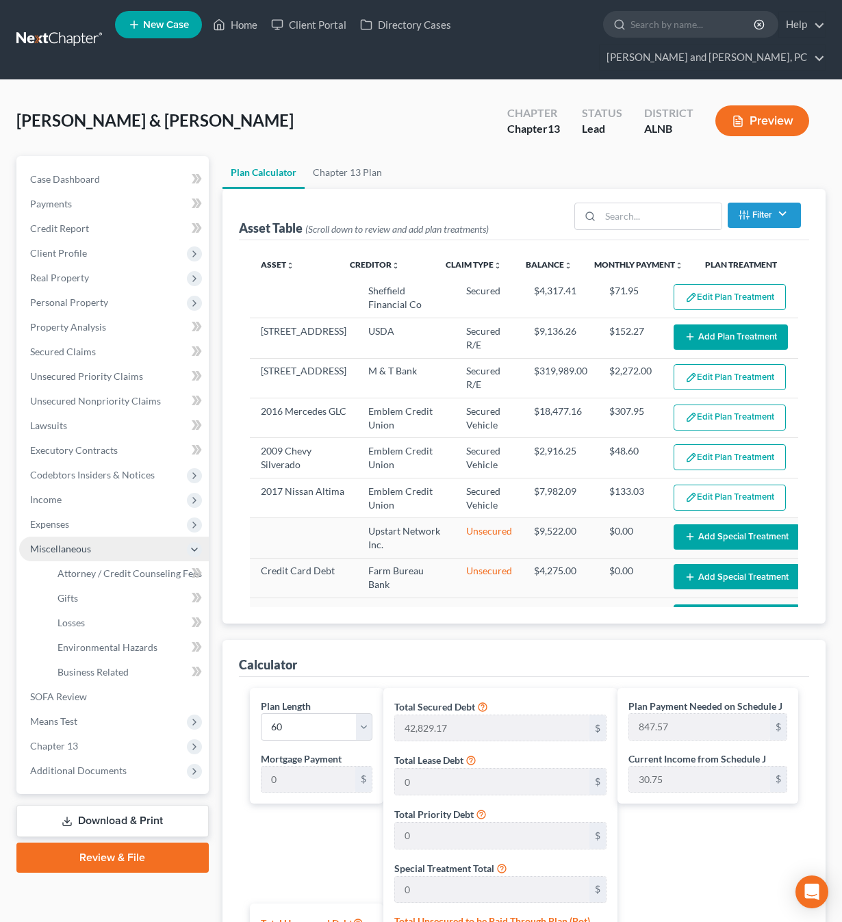
click at [65, 543] on span "Miscellaneous" at bounding box center [60, 549] width 61 height 12
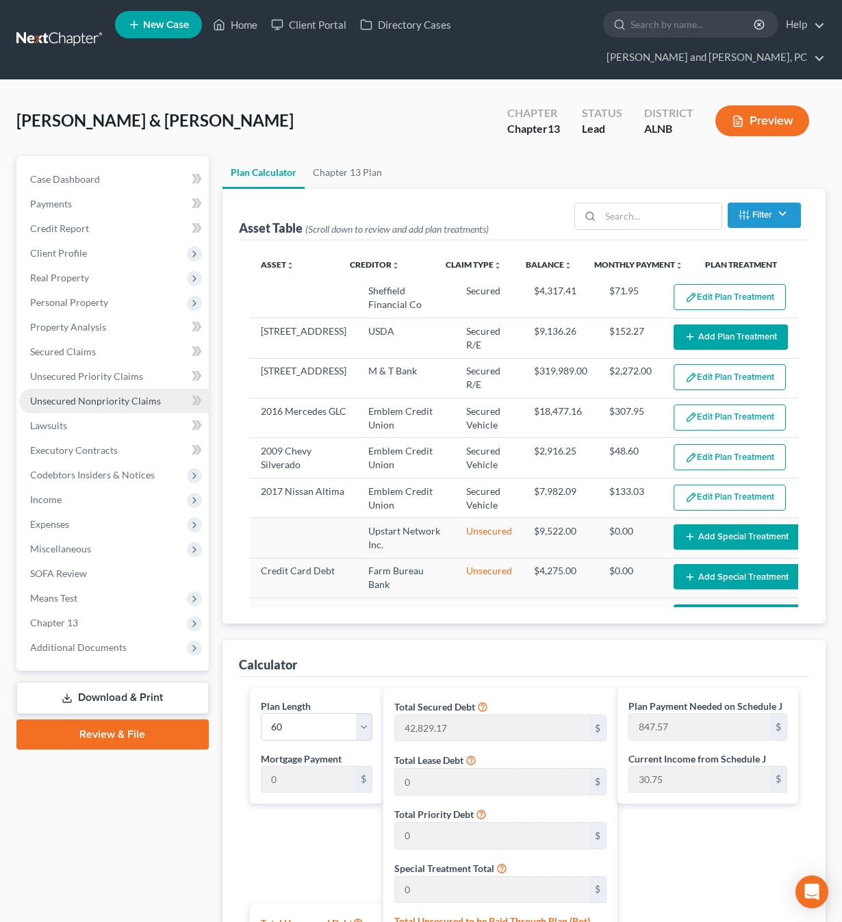
click at [59, 395] on span "Unsecured Nonpriority Claims" at bounding box center [95, 401] width 131 height 12
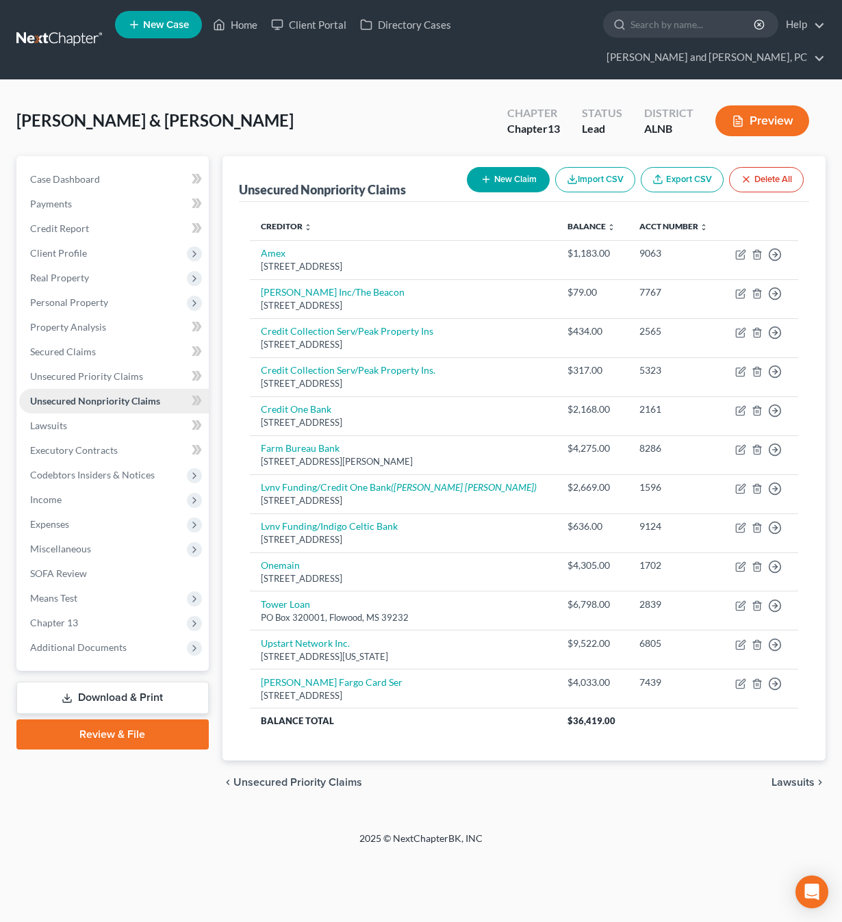
click at [59, 395] on span "Unsecured Nonpriority Claims" at bounding box center [95, 401] width 130 height 12
click at [75, 395] on span "Unsecured Nonpriority Claims" at bounding box center [95, 401] width 130 height 12
click at [83, 370] on span "Unsecured Priority Claims" at bounding box center [86, 376] width 113 height 12
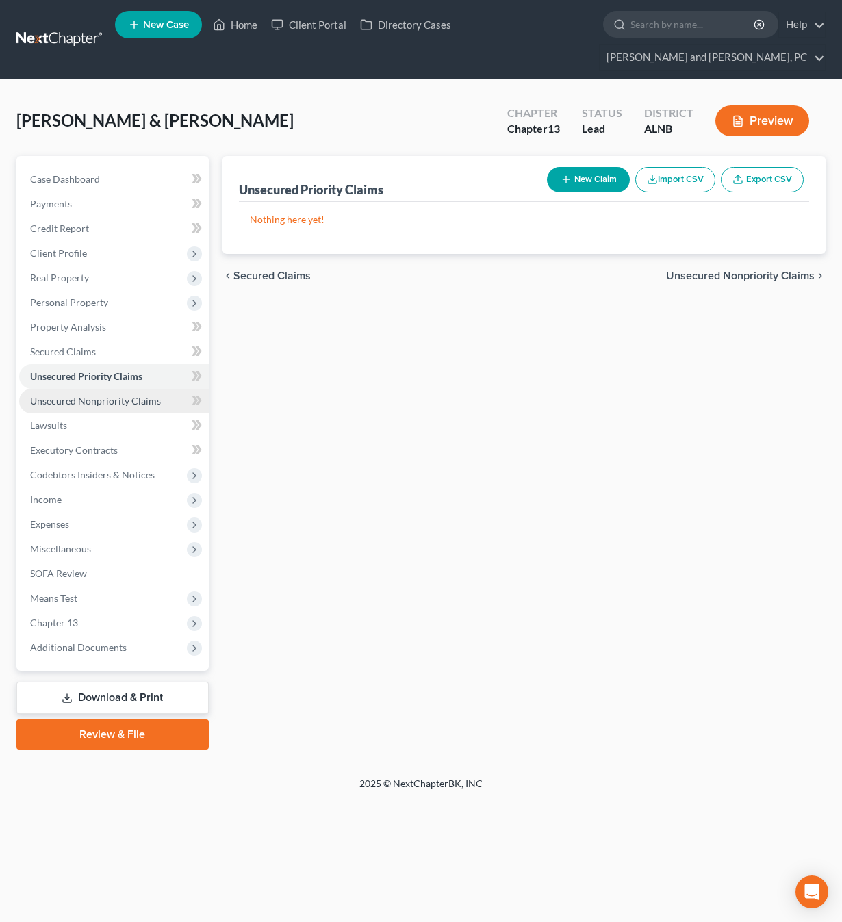
click at [81, 389] on link "Unsecured Nonpriority Claims" at bounding box center [114, 401] width 190 height 25
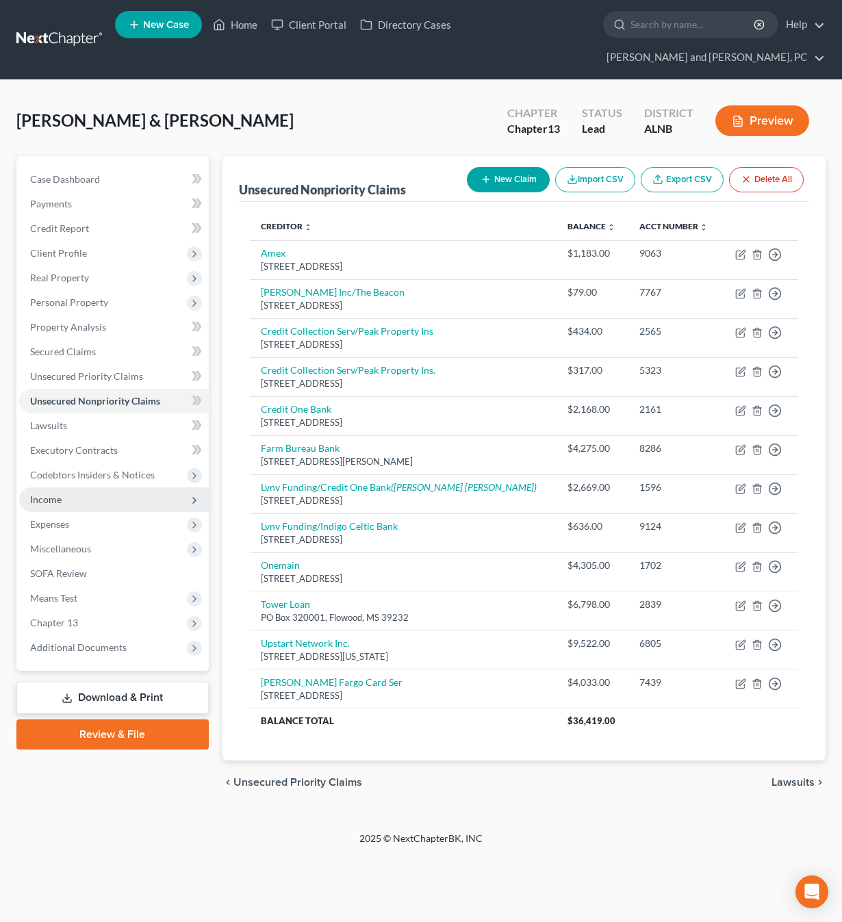
click at [57, 494] on span "Income" at bounding box center [45, 500] width 31 height 12
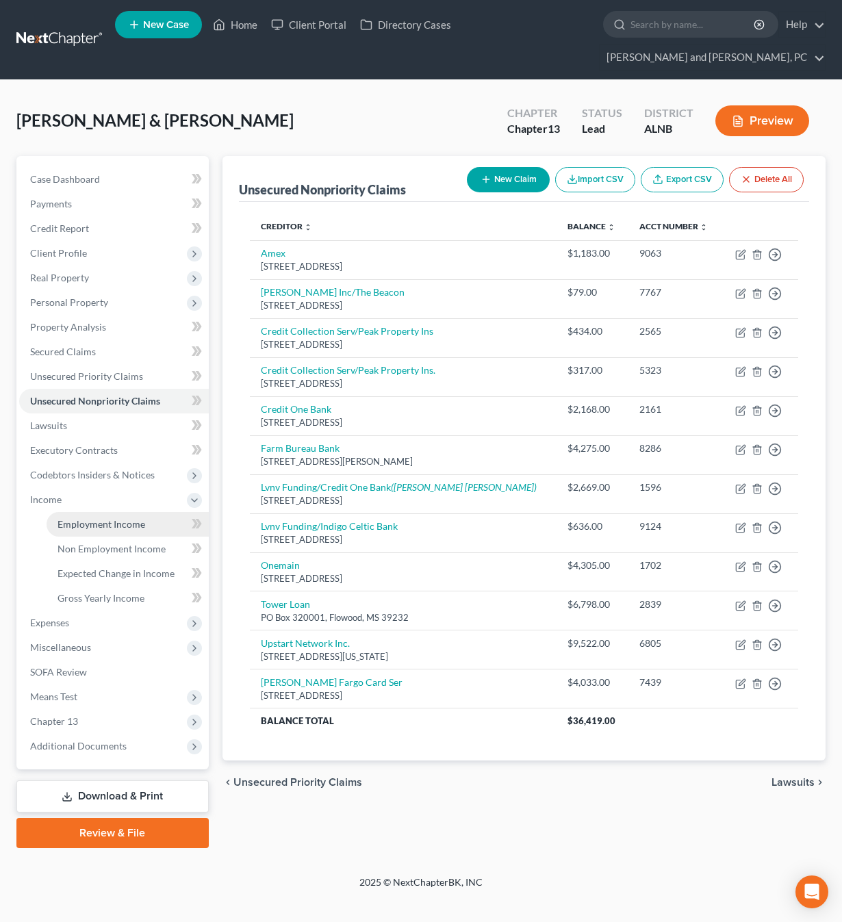
click at [101, 518] on span "Employment Income" at bounding box center [101, 524] width 88 height 12
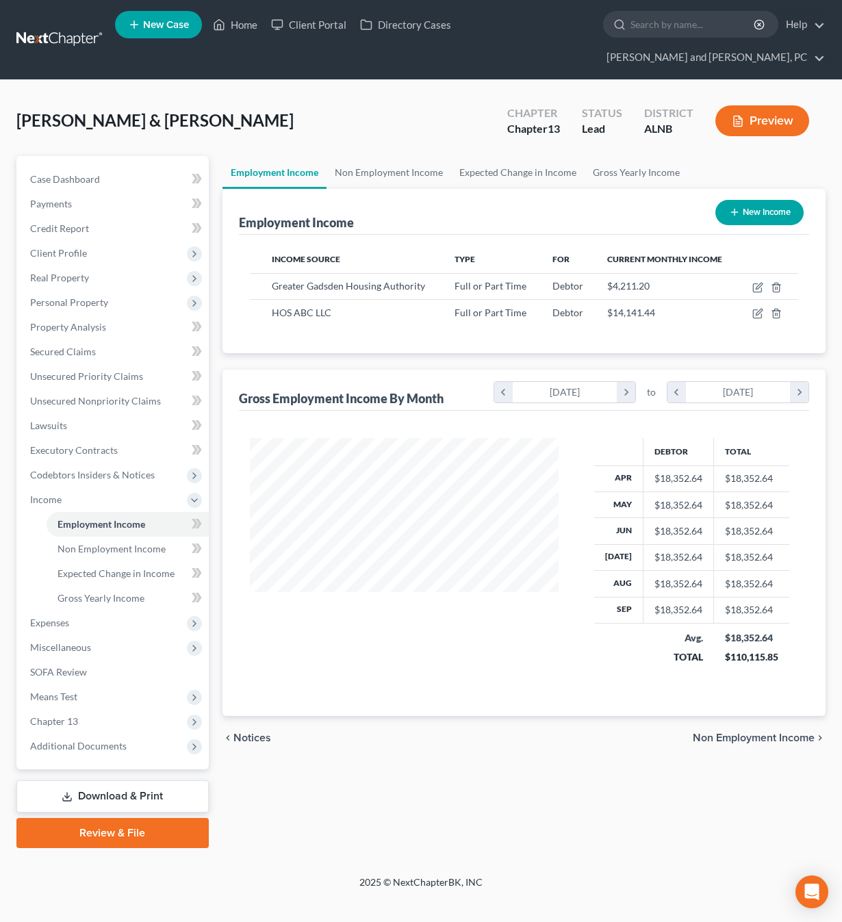
scroll to position [245, 336]
click at [83, 173] on span "Case Dashboard" at bounding box center [65, 179] width 70 height 12
select select "0"
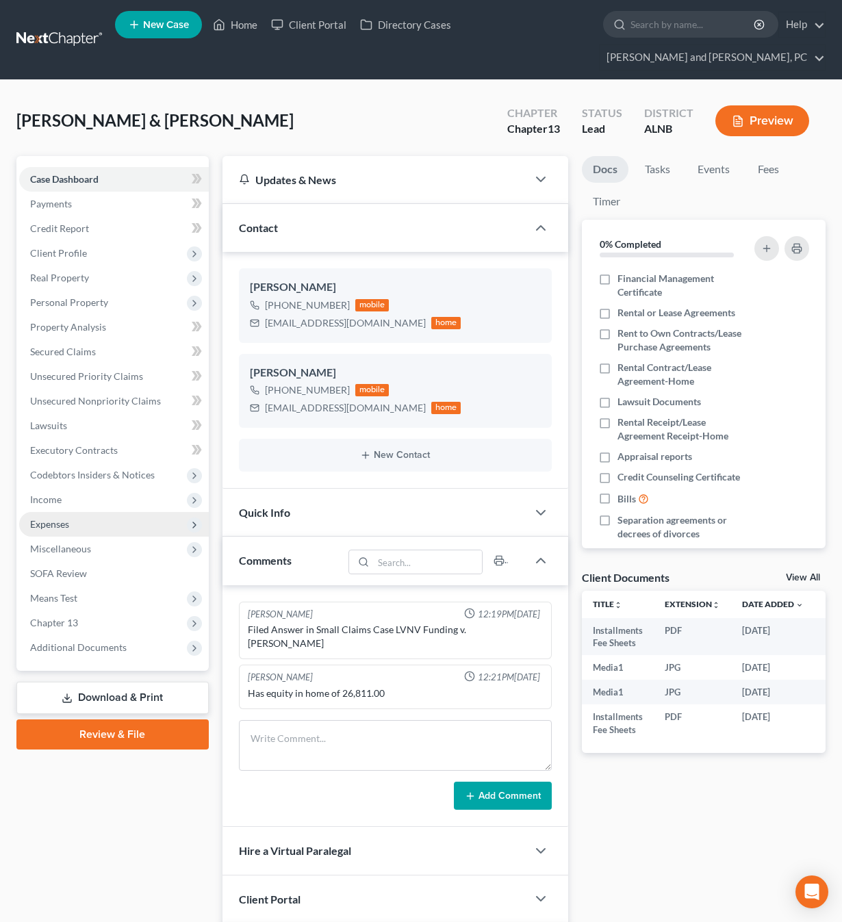
click at [86, 512] on span "Expenses" at bounding box center [114, 524] width 190 height 25
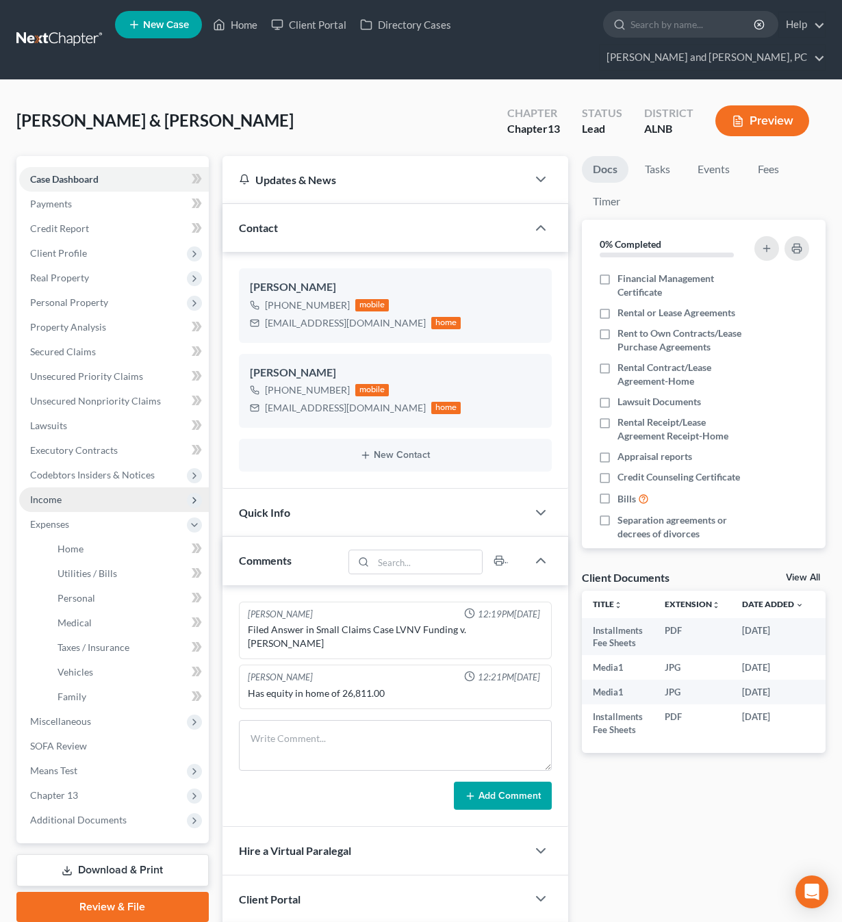
click at [83, 487] on span "Income" at bounding box center [114, 499] width 190 height 25
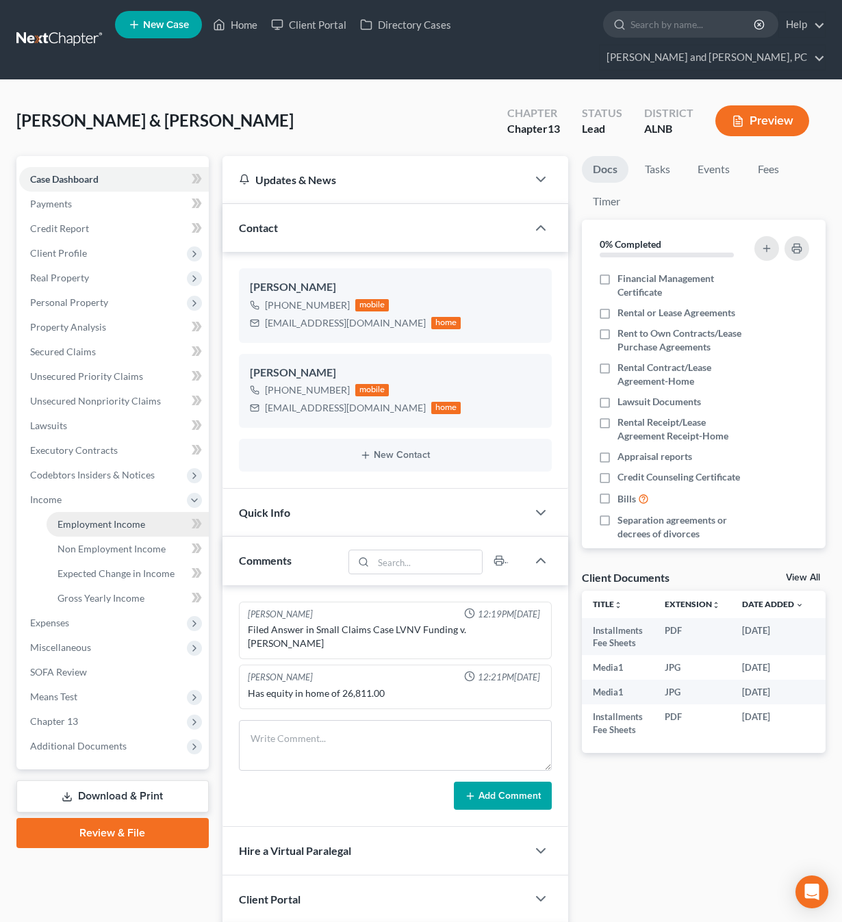
click at [86, 518] on span "Employment Income" at bounding box center [101, 524] width 88 height 12
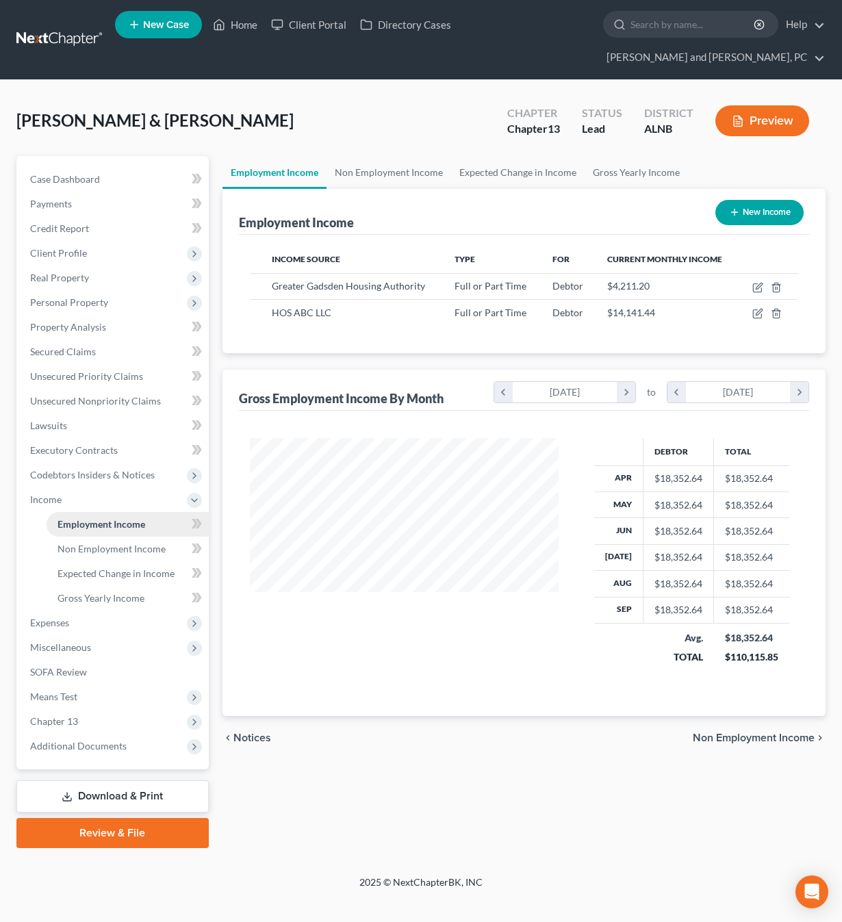
scroll to position [245, 336]
click at [755, 308] on icon "button" at bounding box center [757, 313] width 11 height 11
select select "0"
select select "48"
select select "3"
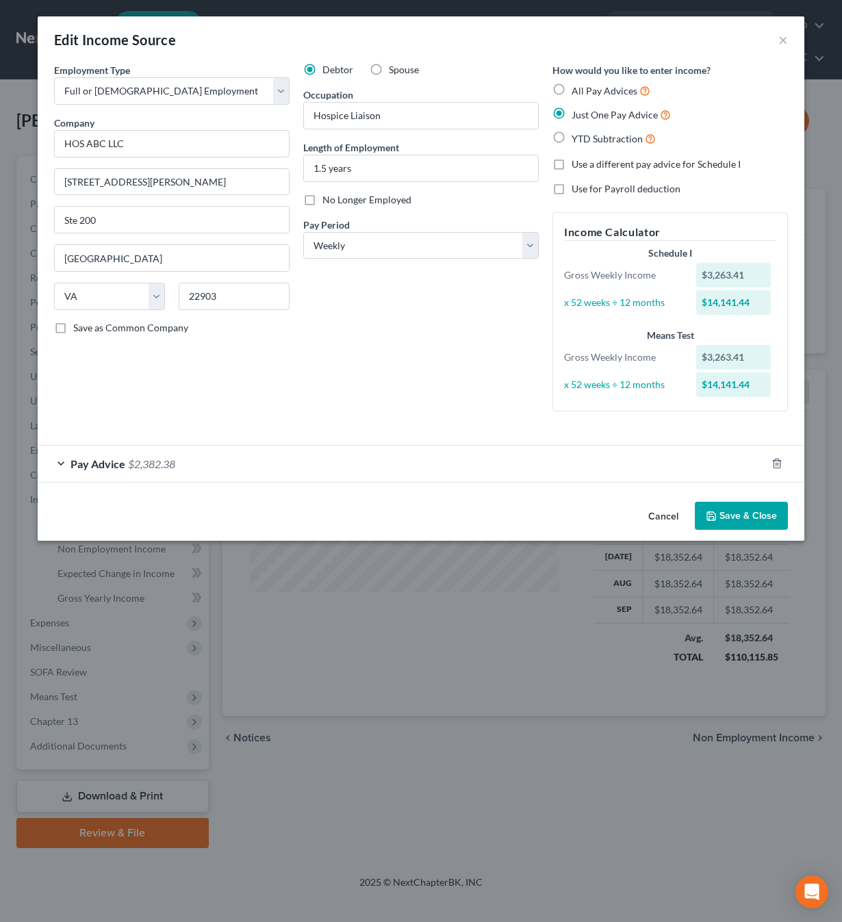
click at [94, 463] on span "Pay Advice" at bounding box center [98, 463] width 55 height 13
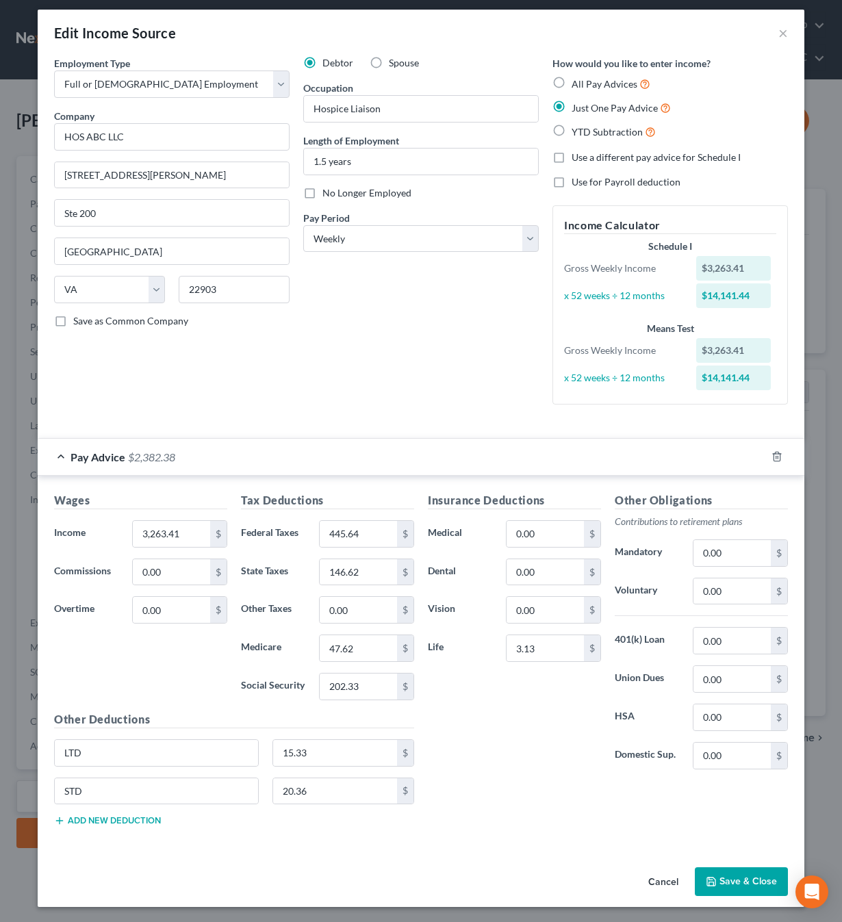
scroll to position [6, 0]
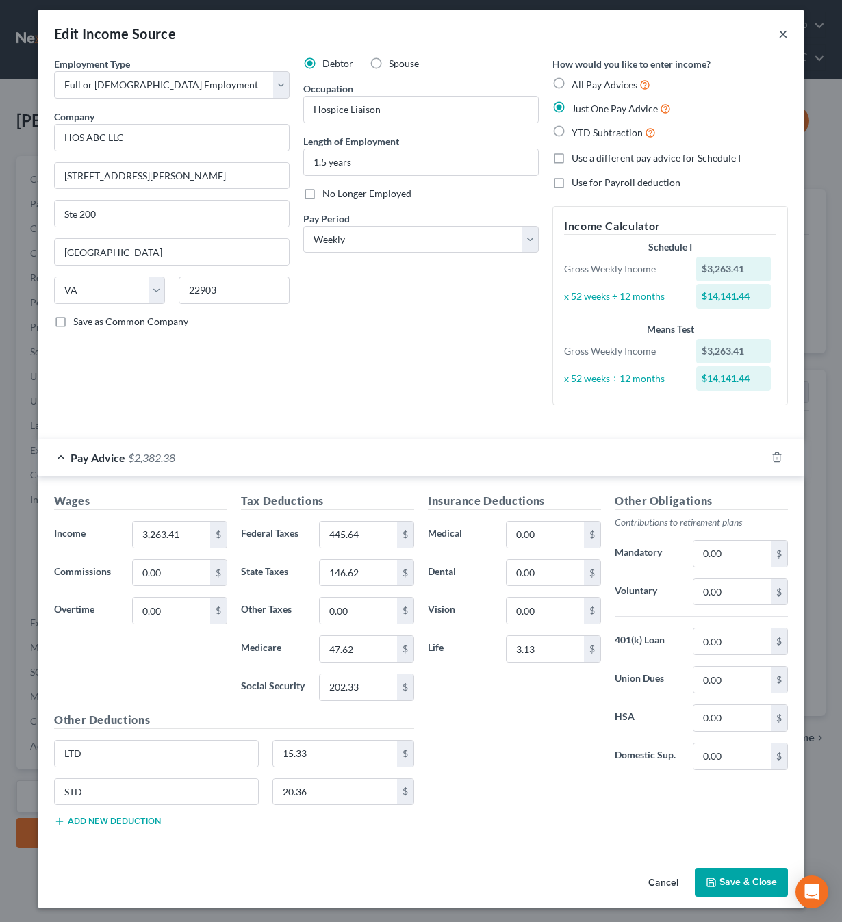
click at [781, 34] on button "×" at bounding box center [783, 33] width 10 height 16
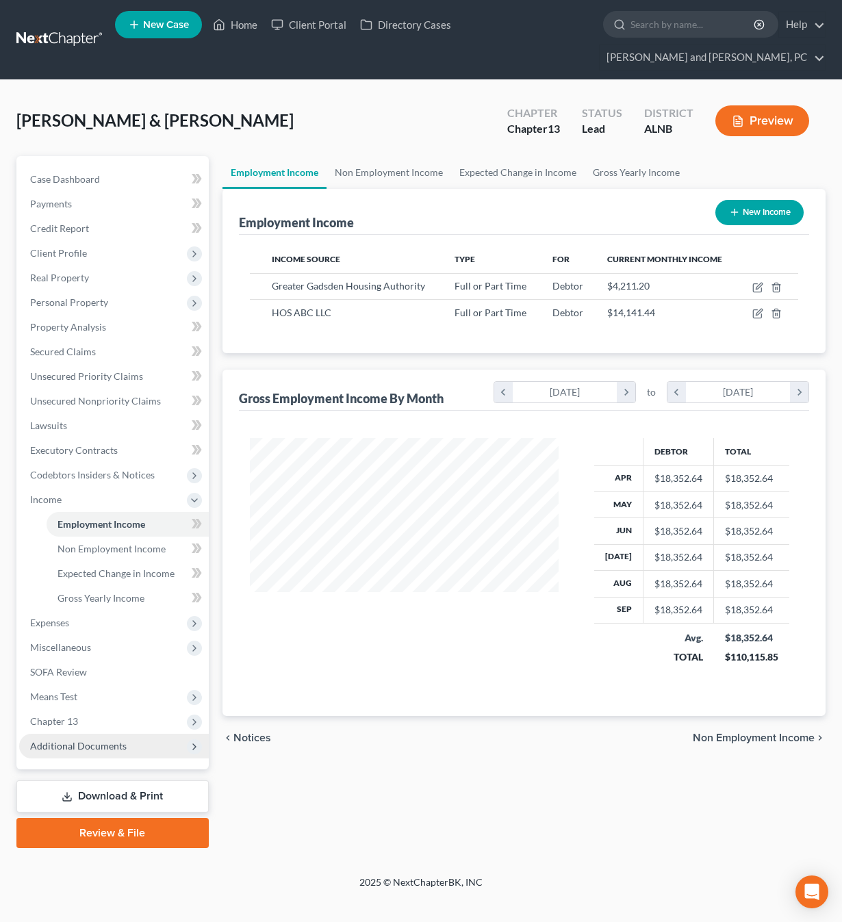
click at [107, 734] on span "Additional Documents" at bounding box center [114, 746] width 190 height 25
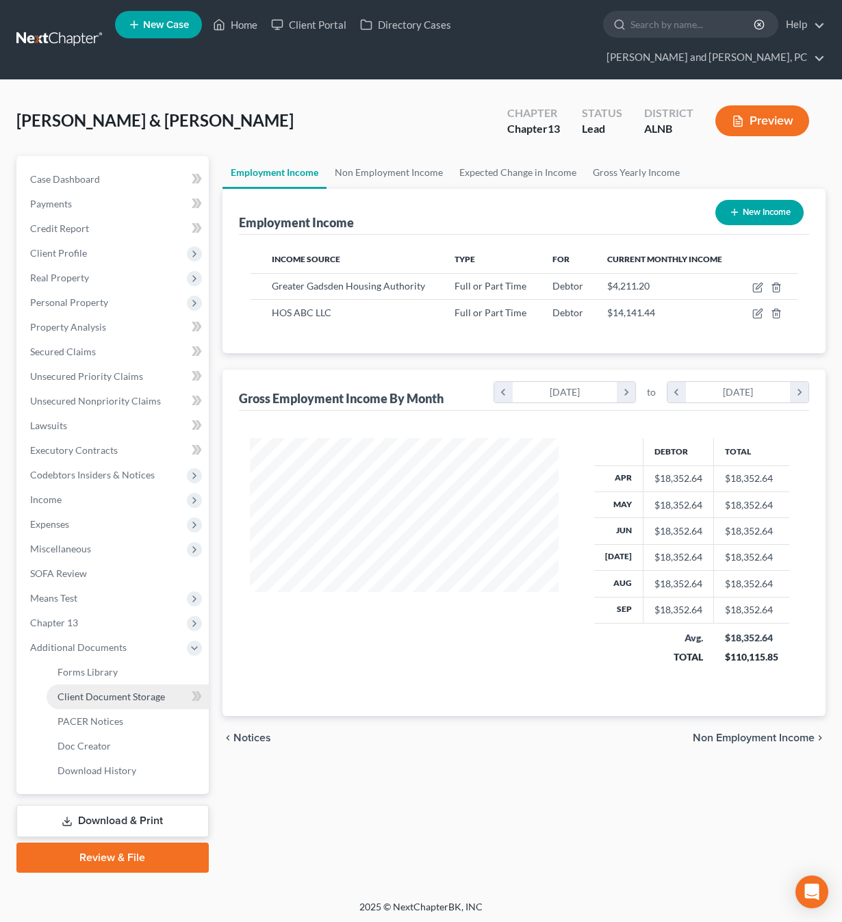
click at [90, 685] on link "Client Document Storage" at bounding box center [128, 697] width 162 height 25
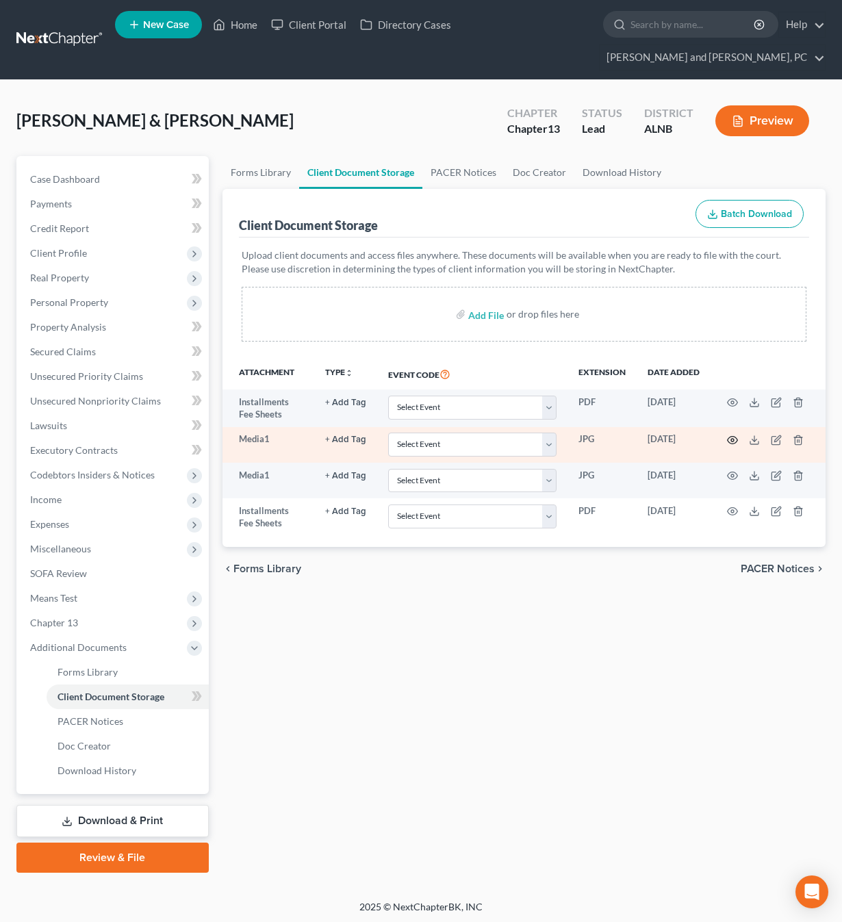
click at [732, 439] on circle "button" at bounding box center [732, 440] width 3 height 3
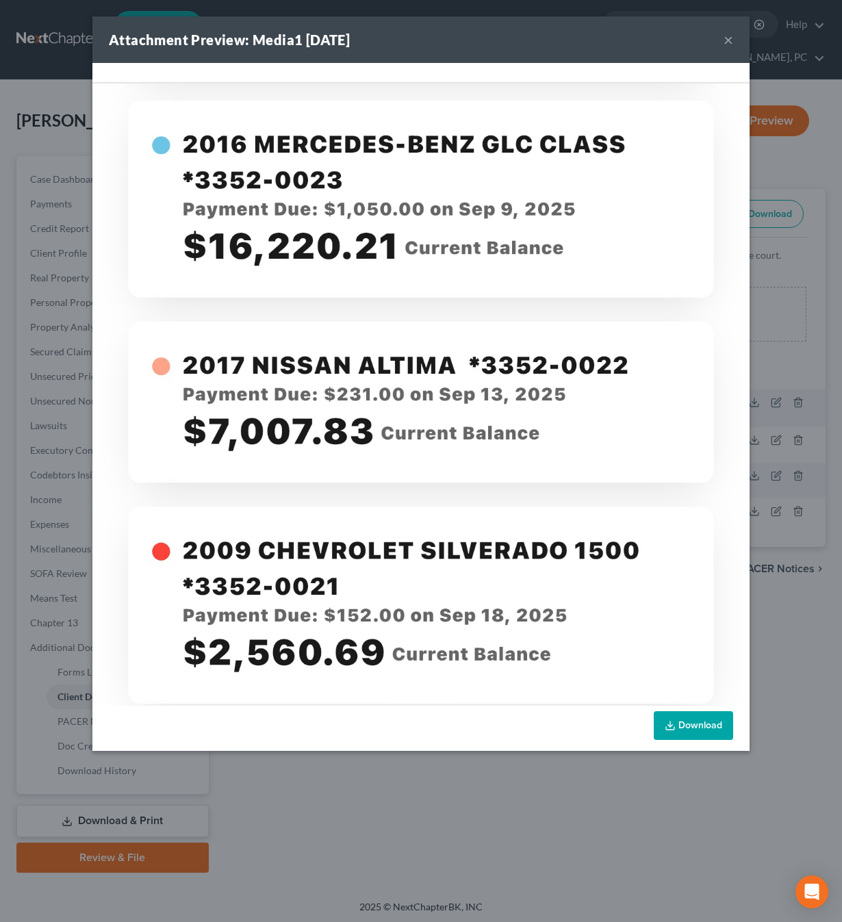
click at [732, 36] on button "×" at bounding box center [729, 39] width 10 height 16
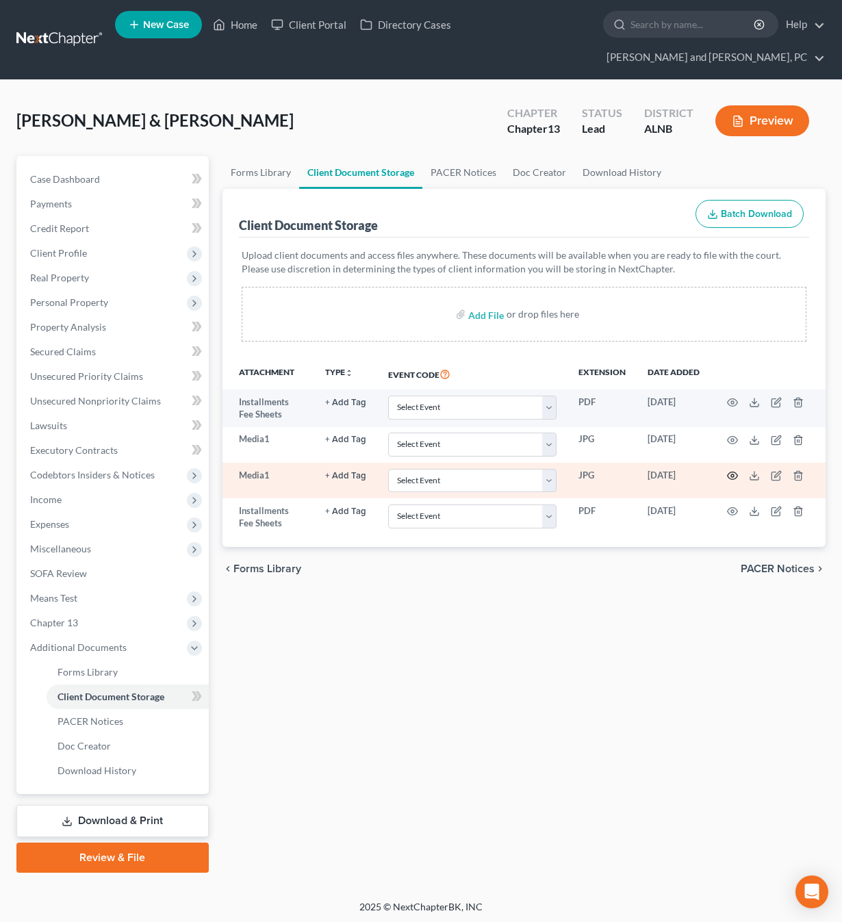
click at [730, 470] on icon "button" at bounding box center [732, 475] width 11 height 11
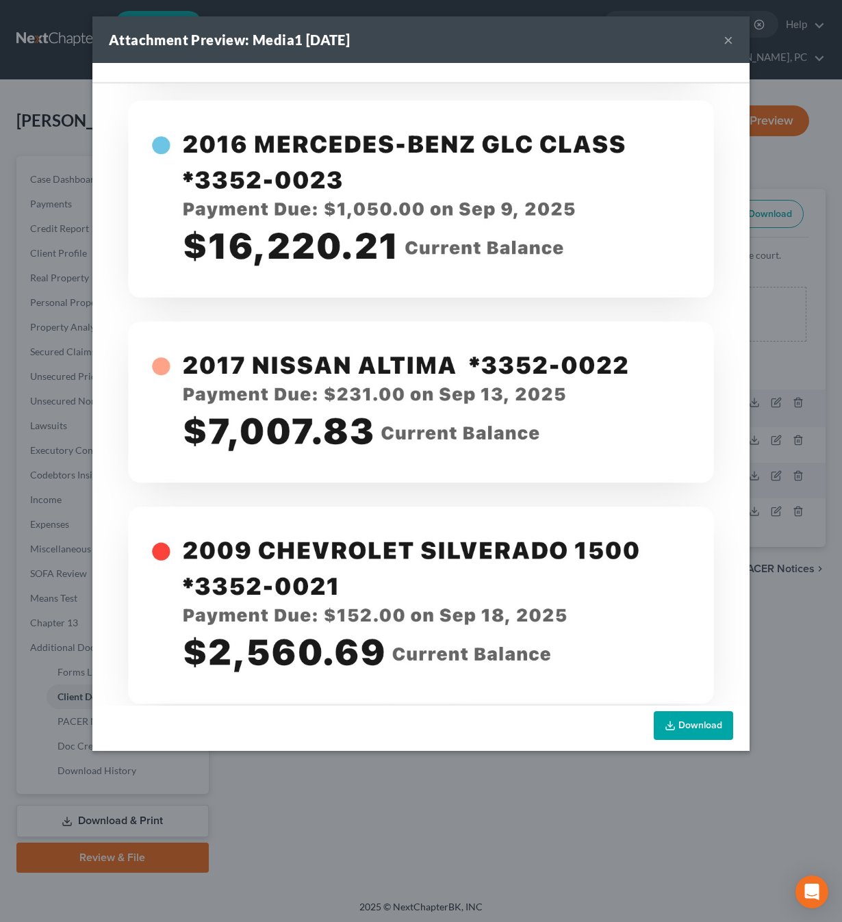
click at [724, 46] on button "×" at bounding box center [729, 39] width 10 height 16
